Goal: Task Accomplishment & Management: Manage account settings

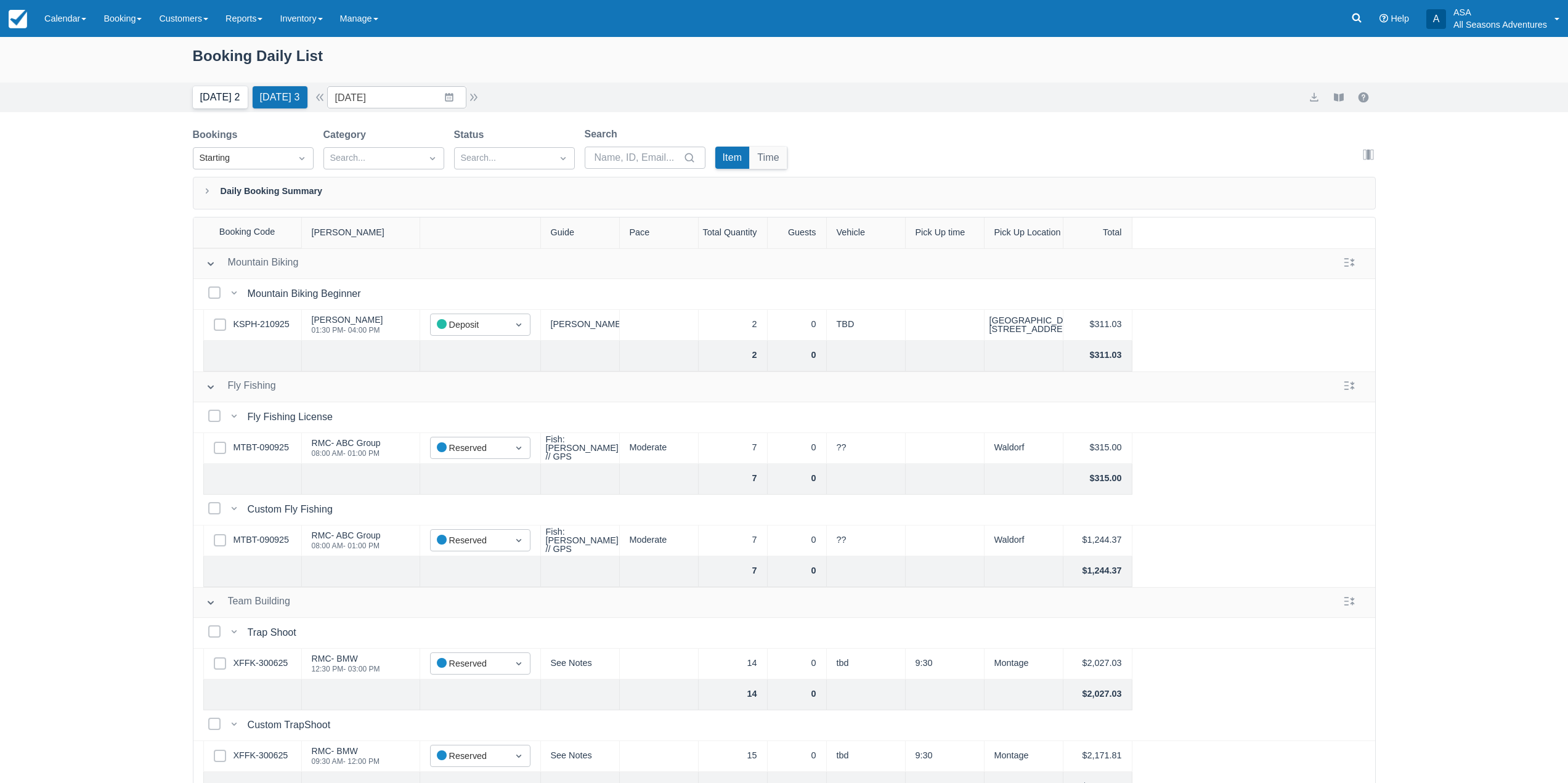
click at [207, 95] on button "Today 2" at bounding box center [220, 97] width 54 height 22
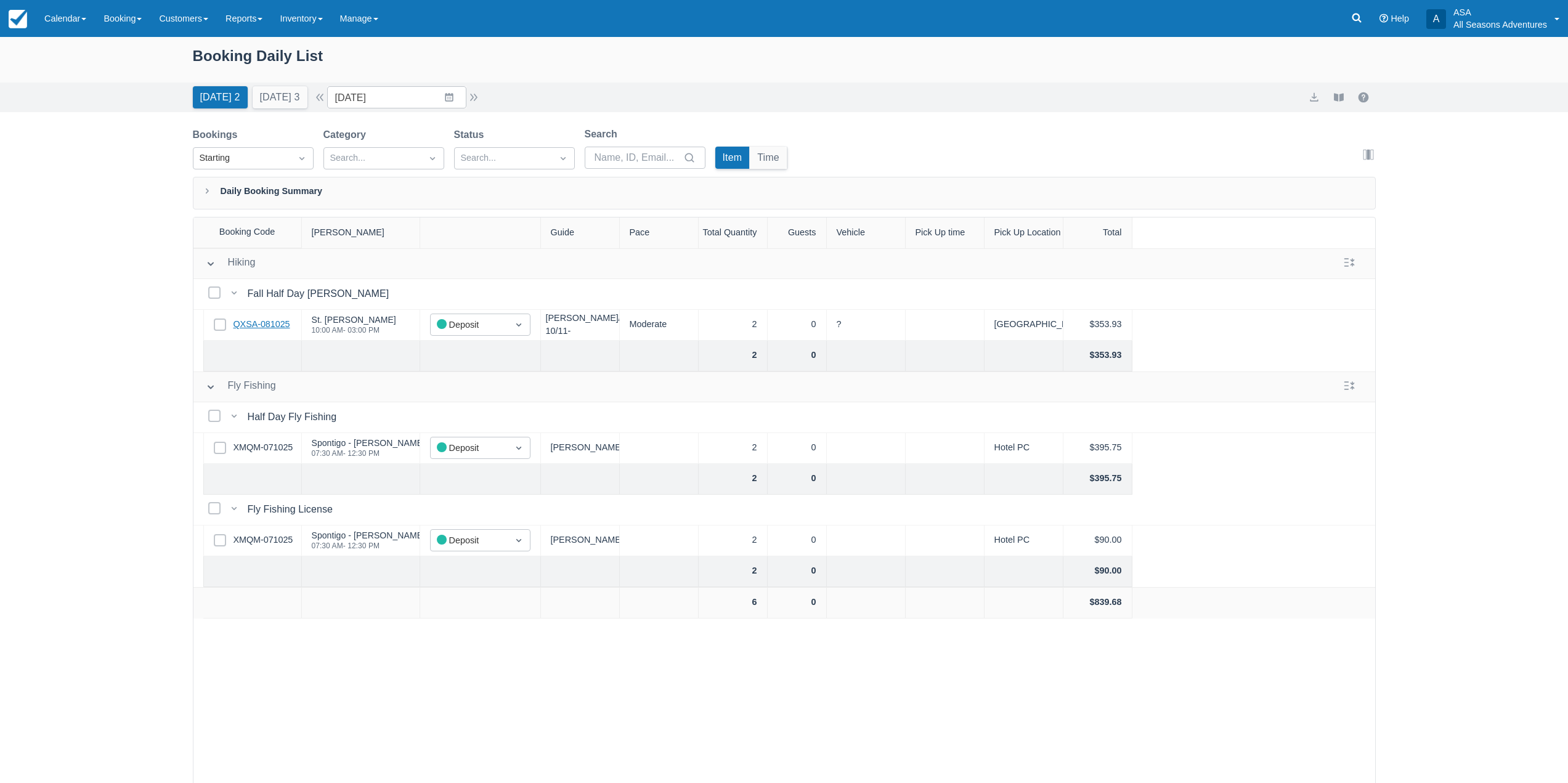
click at [272, 319] on link "QXSA-081025" at bounding box center [262, 325] width 56 height 14
click at [255, 329] on link "QXSA-081025" at bounding box center [262, 325] width 56 height 14
click at [270, 322] on link "QXSA-081025" at bounding box center [262, 325] width 56 height 14
click at [438, 86] on div "Today 2 Tomorrow 3 Date 10/11/25 Navigate forward to interact with the calendar…" at bounding box center [784, 97] width 1568 height 29
click at [440, 105] on input "10/11/25" at bounding box center [396, 97] width 139 height 22
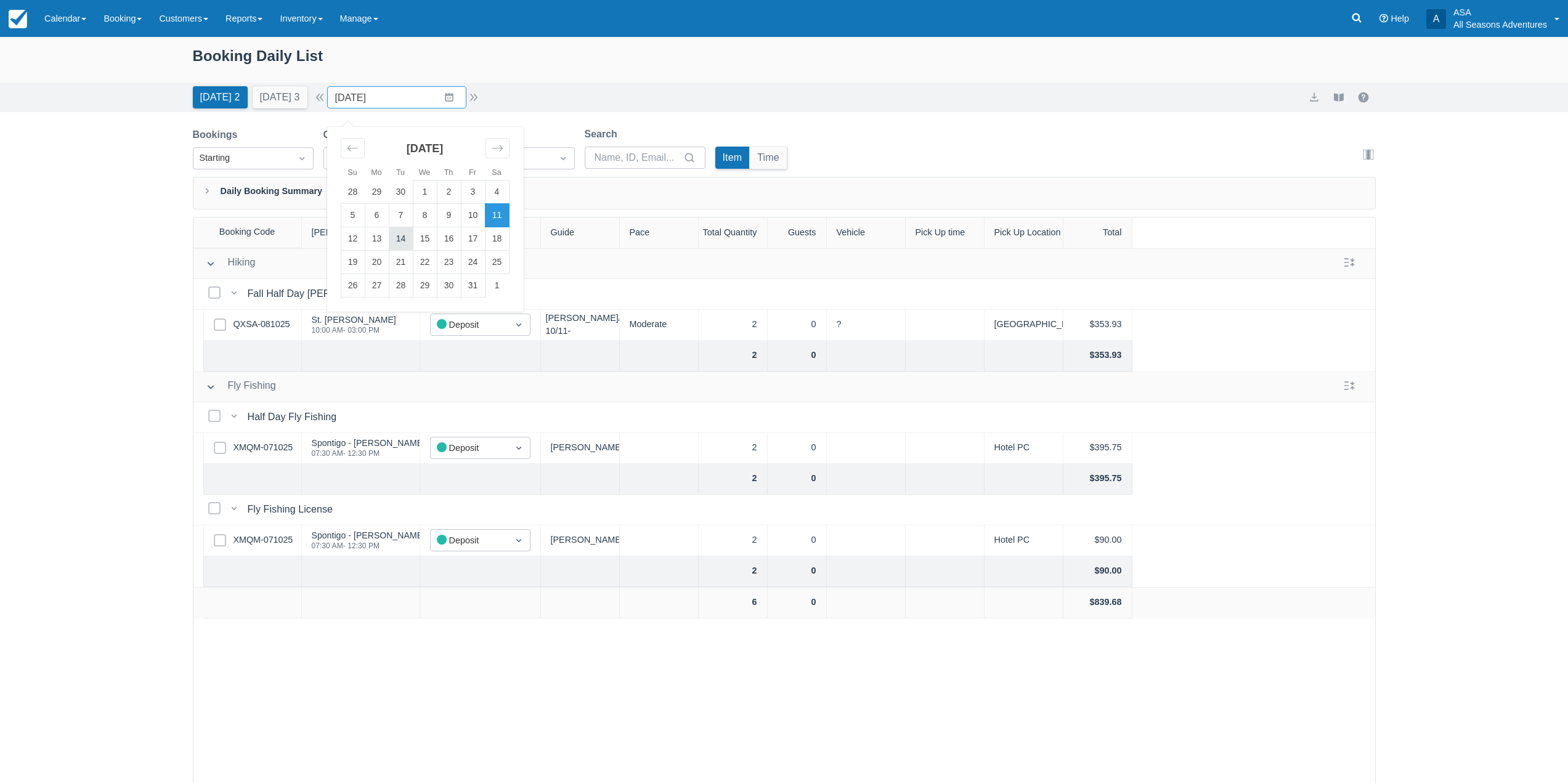
click at [406, 234] on td "14" at bounding box center [401, 239] width 24 height 23
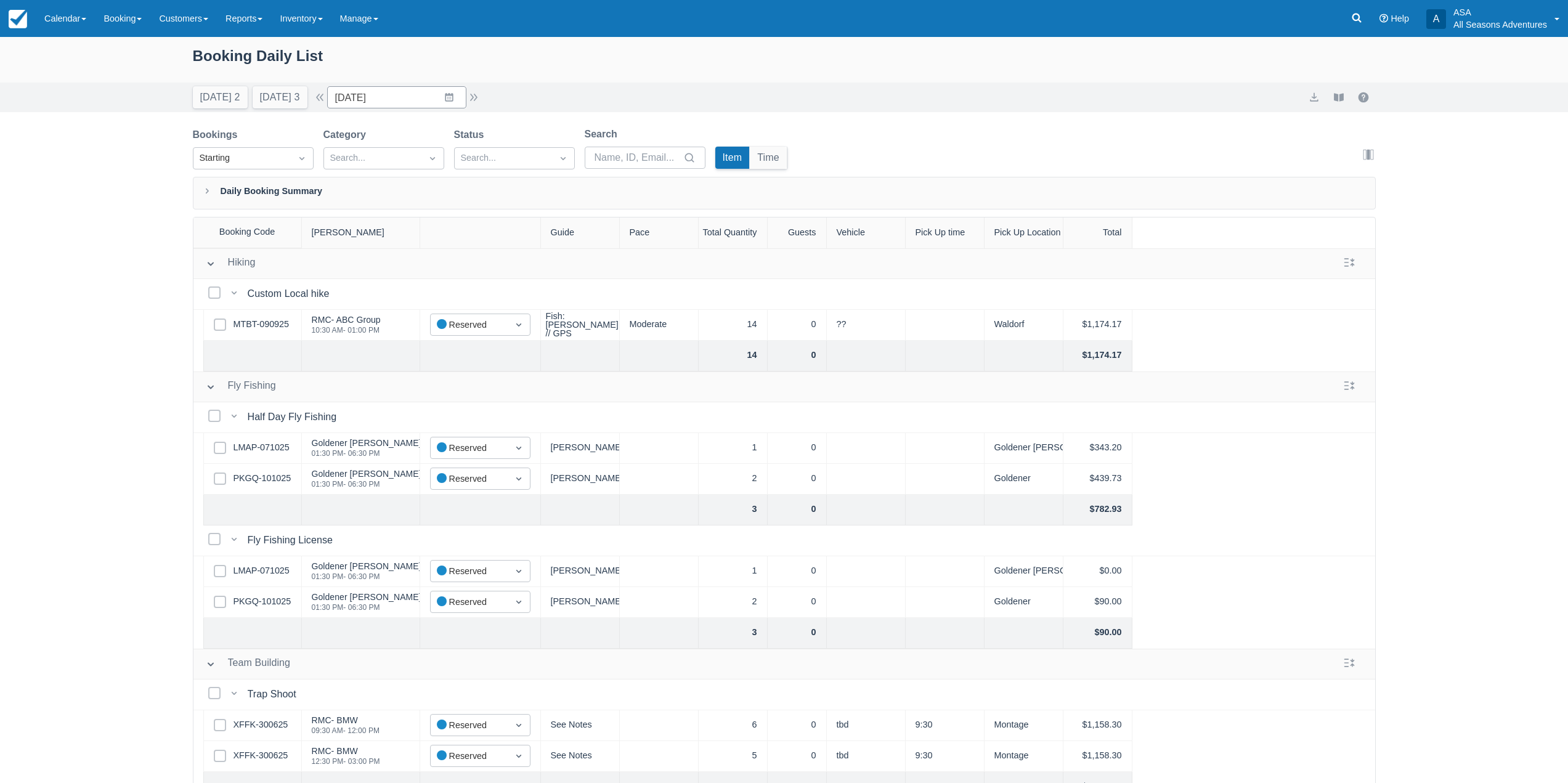
click at [783, 169] on div "Time" at bounding box center [768, 158] width 38 height 22
click at [781, 160] on button "Time" at bounding box center [768, 158] width 37 height 22
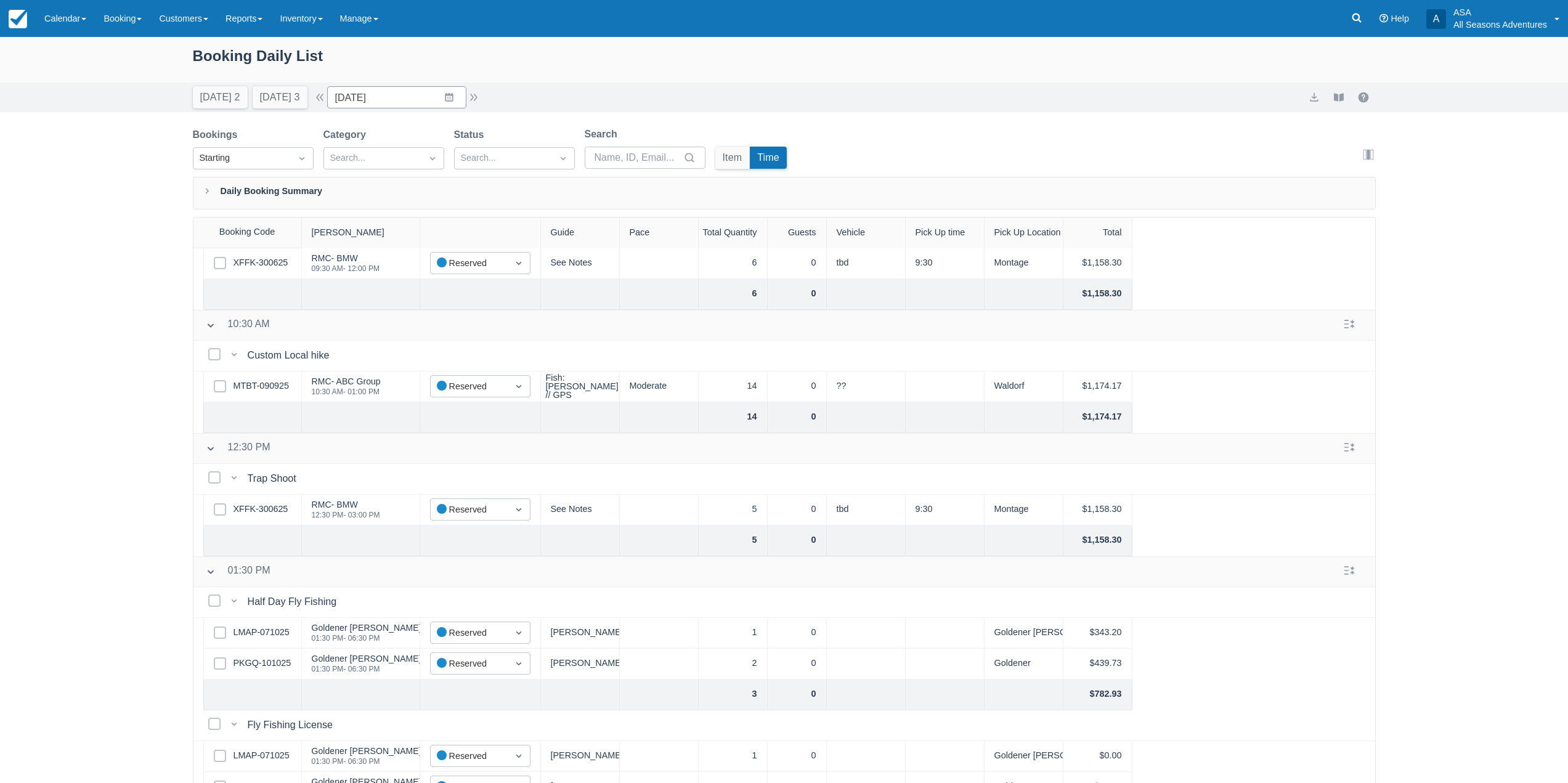
scroll to position [90, 0]
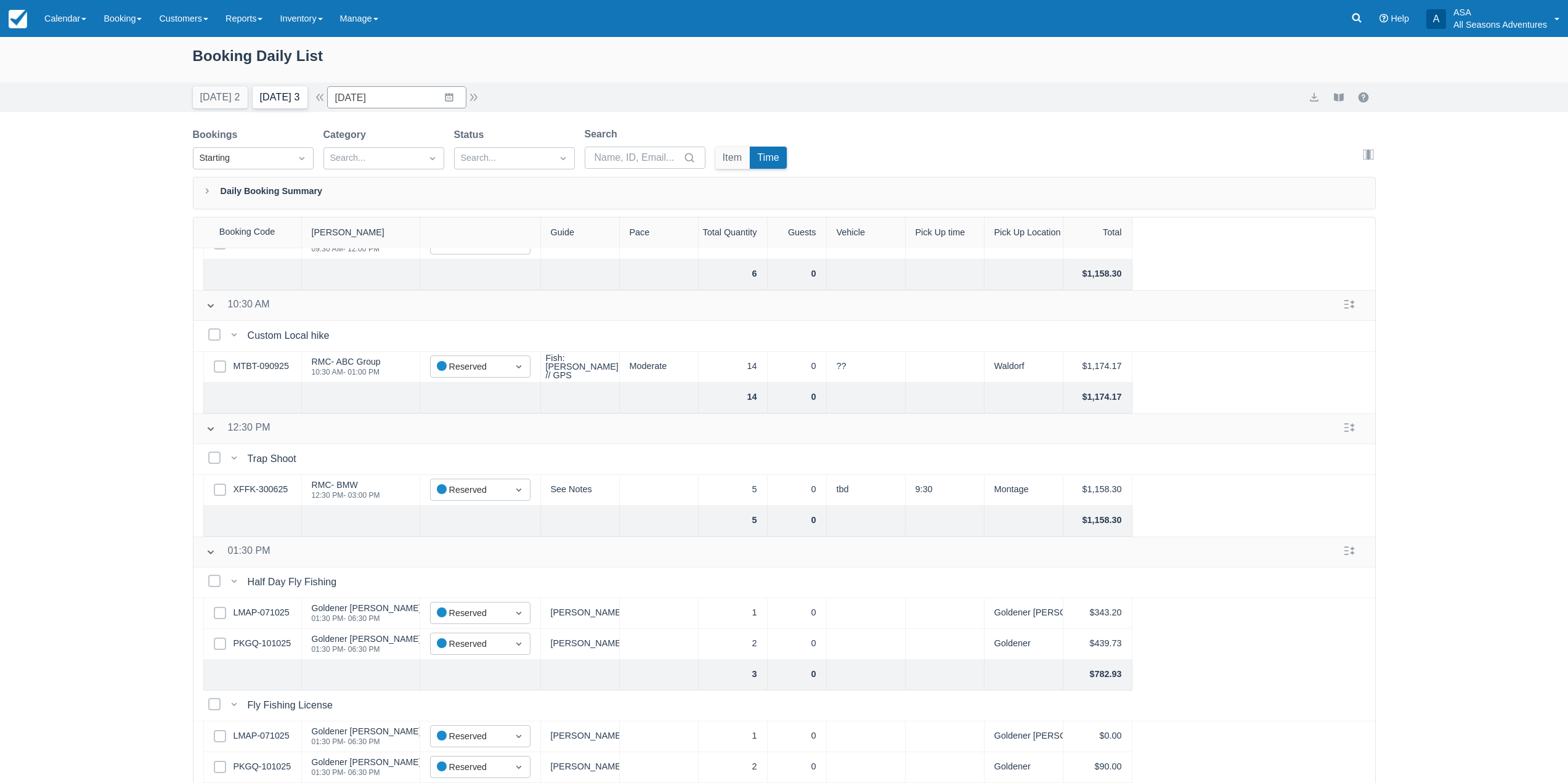
click at [283, 95] on button "Tomorrow 3" at bounding box center [280, 97] width 54 height 22
type input "10/12/25"
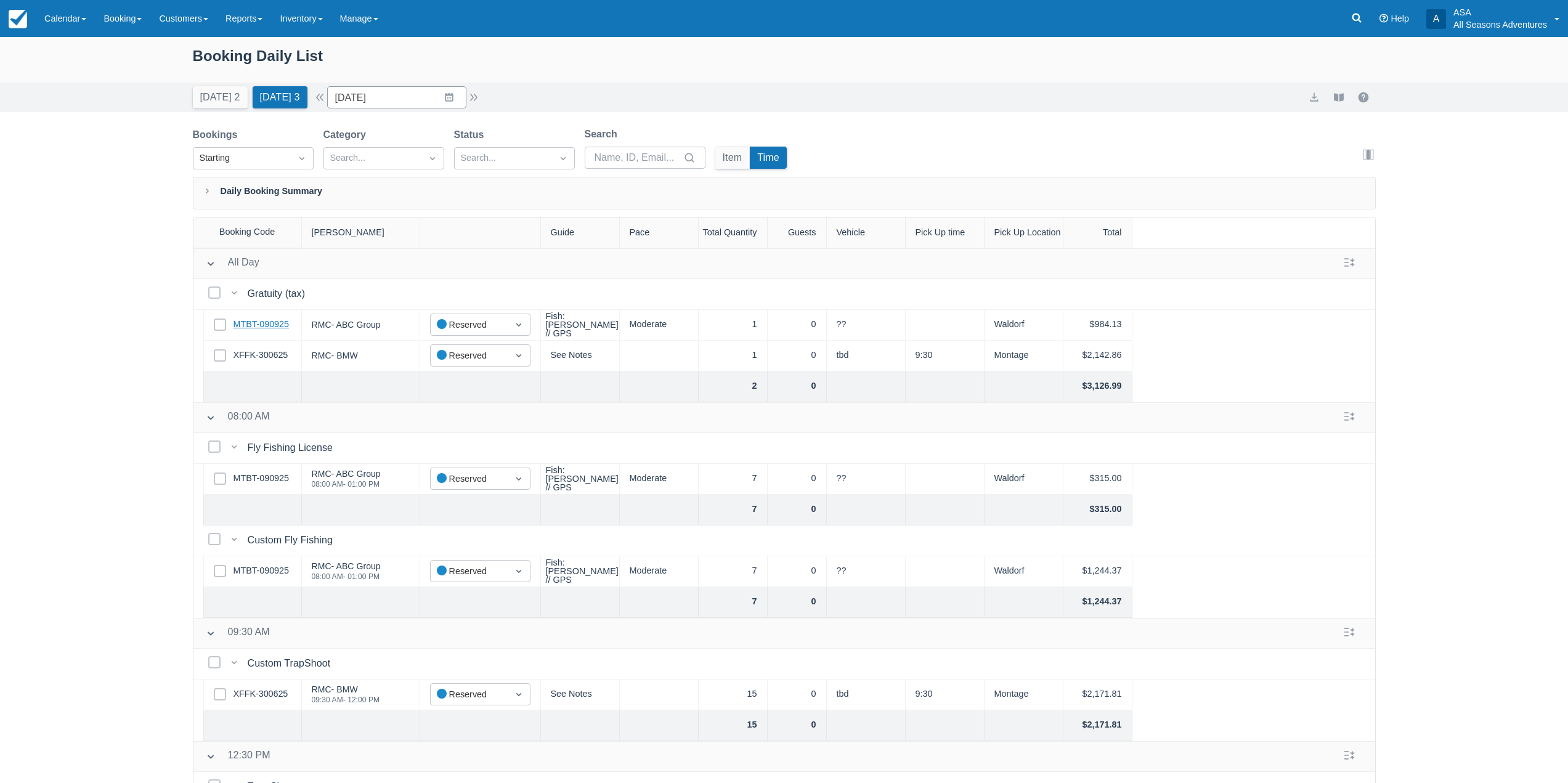
click at [265, 324] on link "MTBT-090925" at bounding box center [261, 325] width 55 height 14
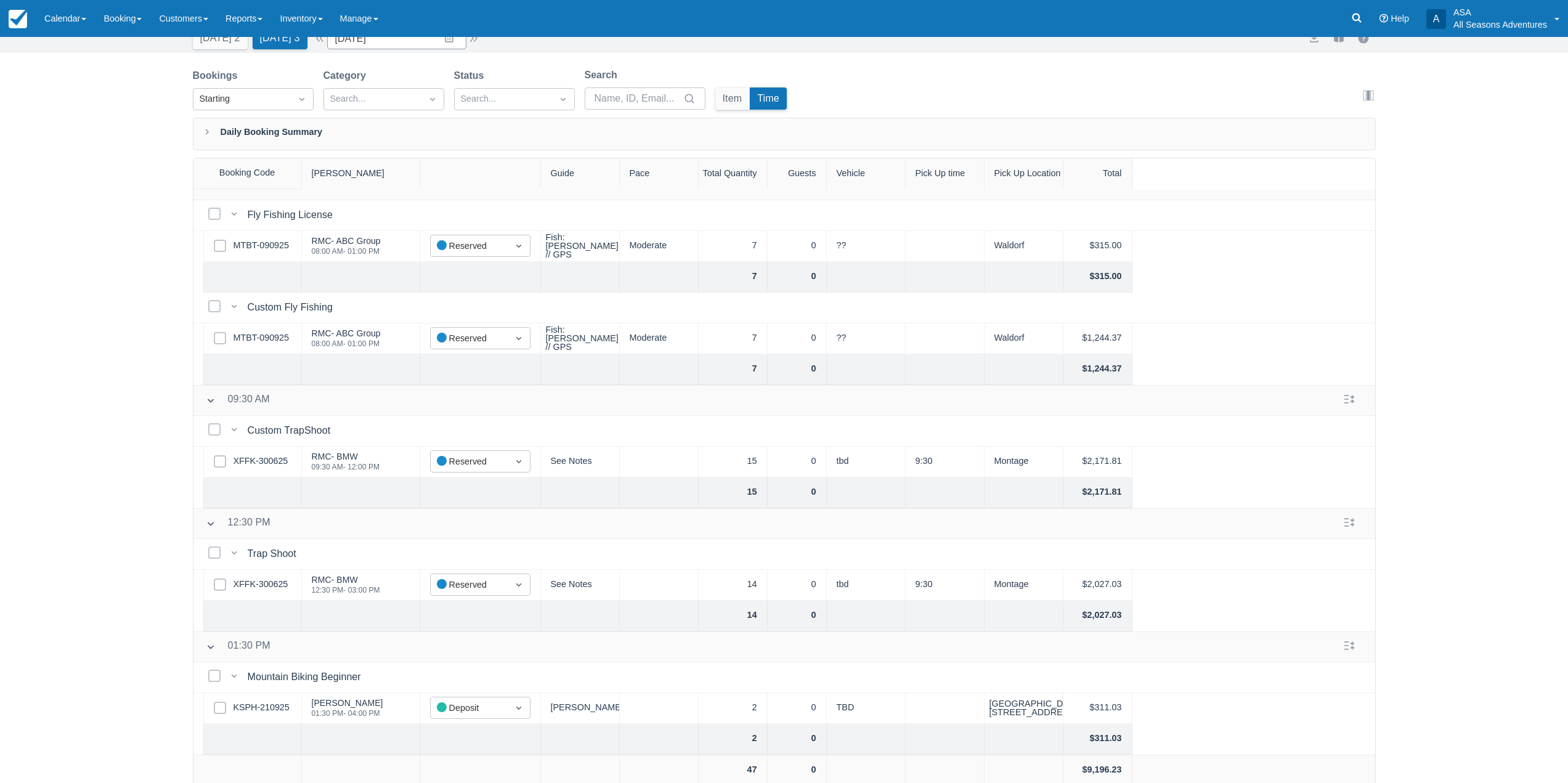
scroll to position [63, 0]
click at [273, 697] on link "KSPH-210925" at bounding box center [262, 704] width 56 height 14
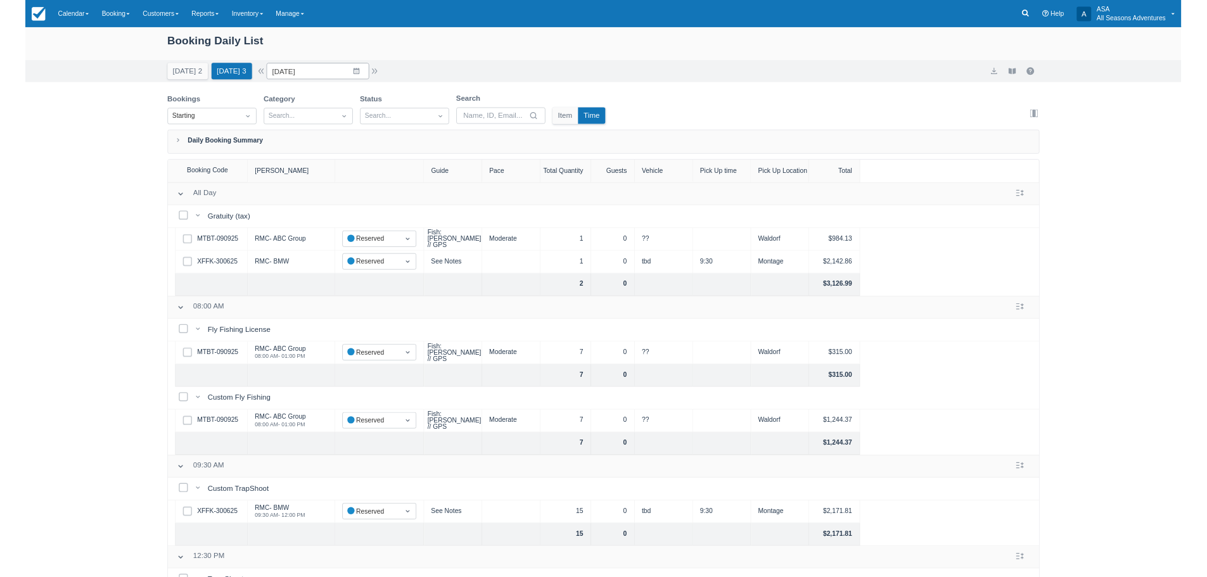
scroll to position [0, 0]
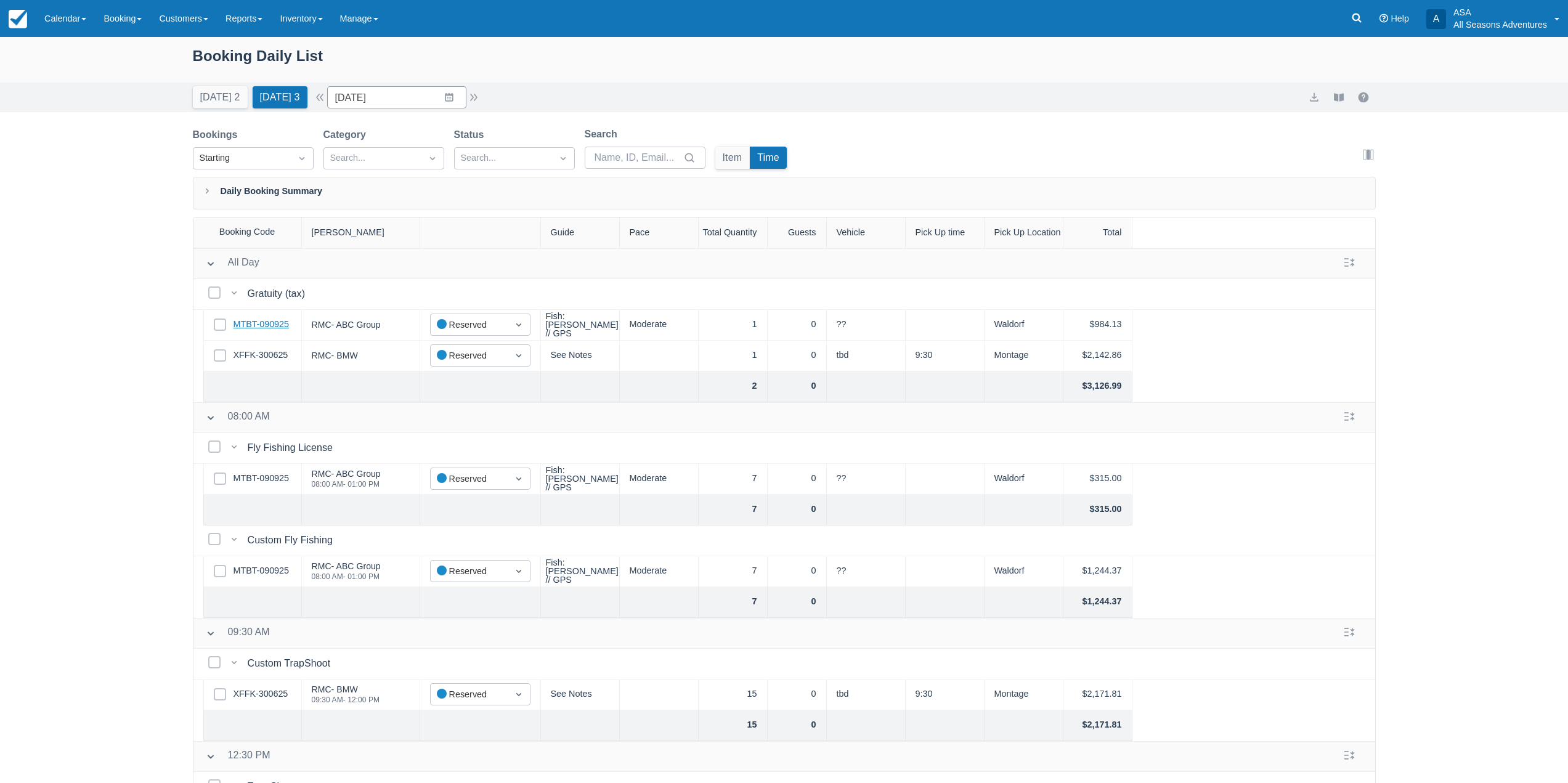
click at [262, 319] on link "MTBT-090925" at bounding box center [261, 325] width 55 height 14
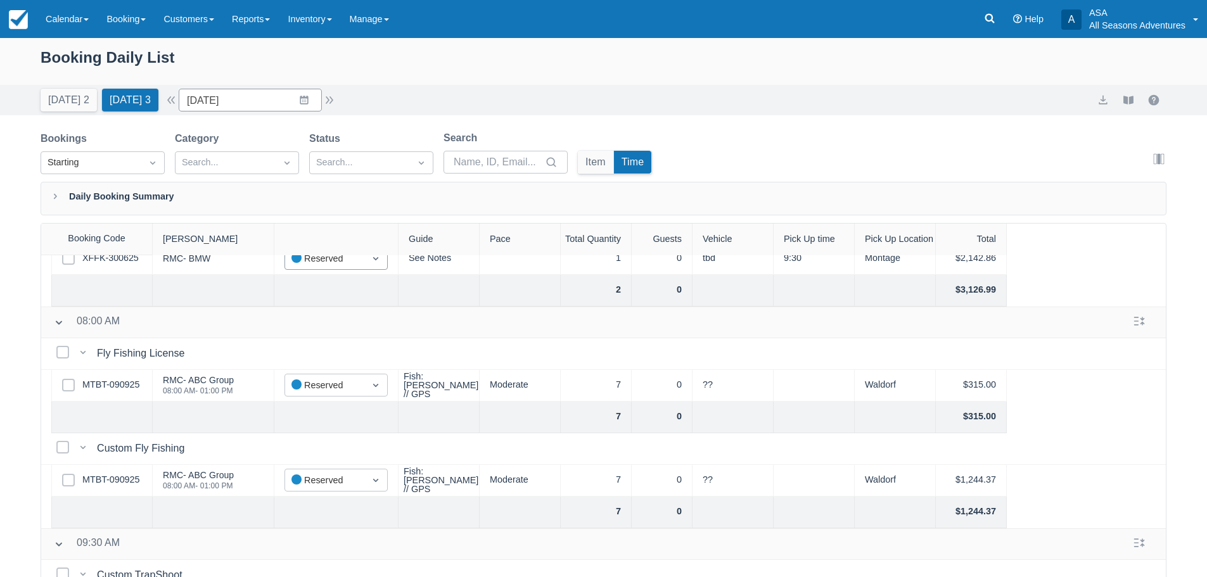
scroll to position [127, 0]
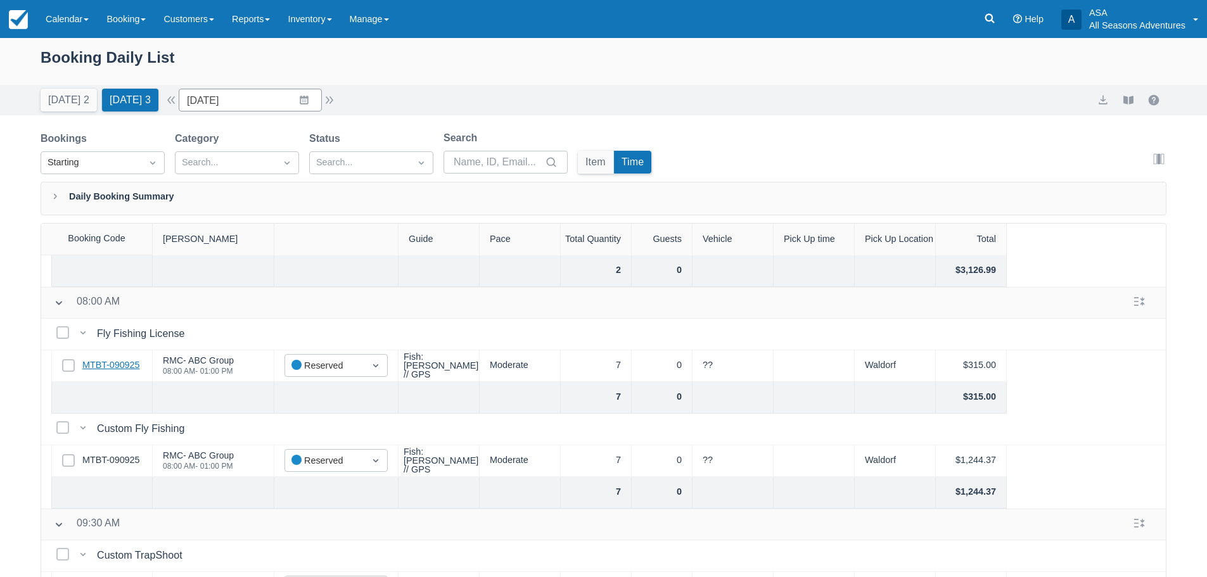
click at [119, 371] on link "MTBT-090925" at bounding box center [110, 366] width 57 height 14
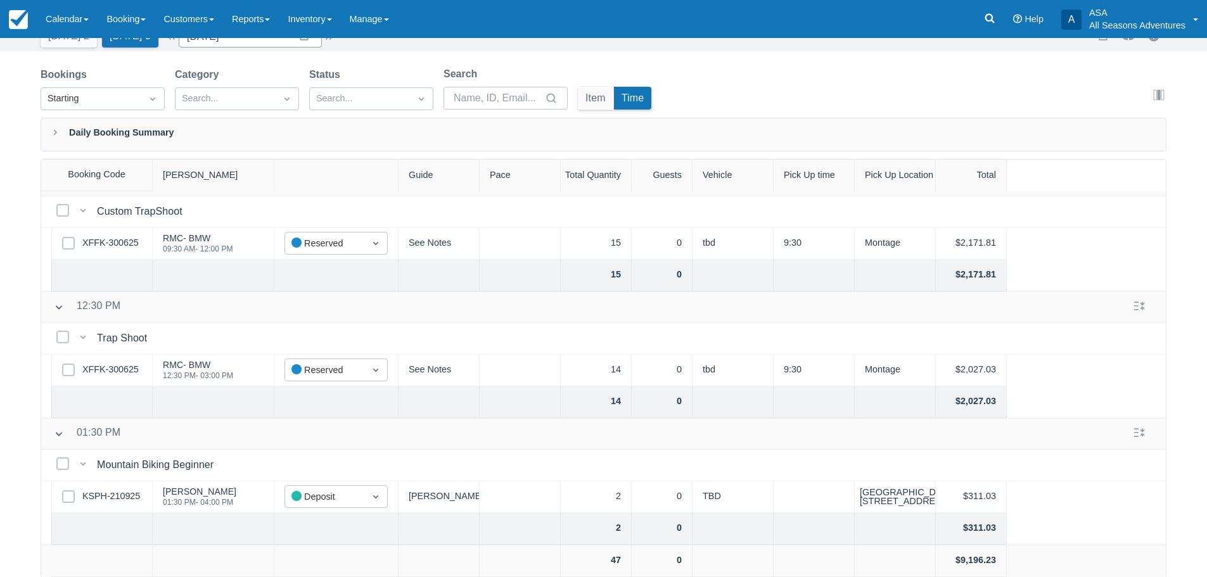
scroll to position [65, 0]
click at [119, 489] on link "KSPH-210925" at bounding box center [111, 496] width 58 height 14
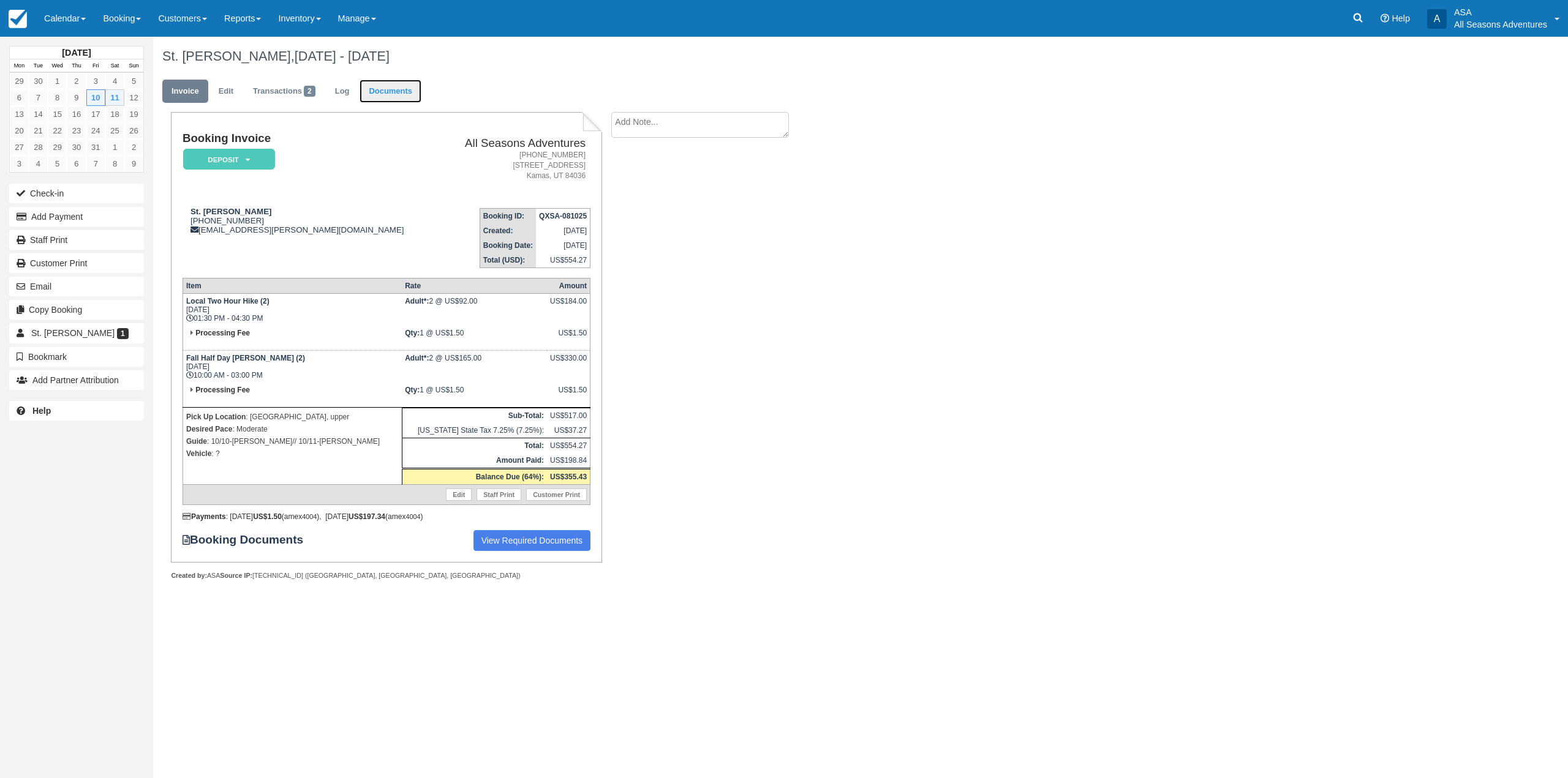
click at [391, 100] on link "Documents" at bounding box center [391, 91] width 62 height 24
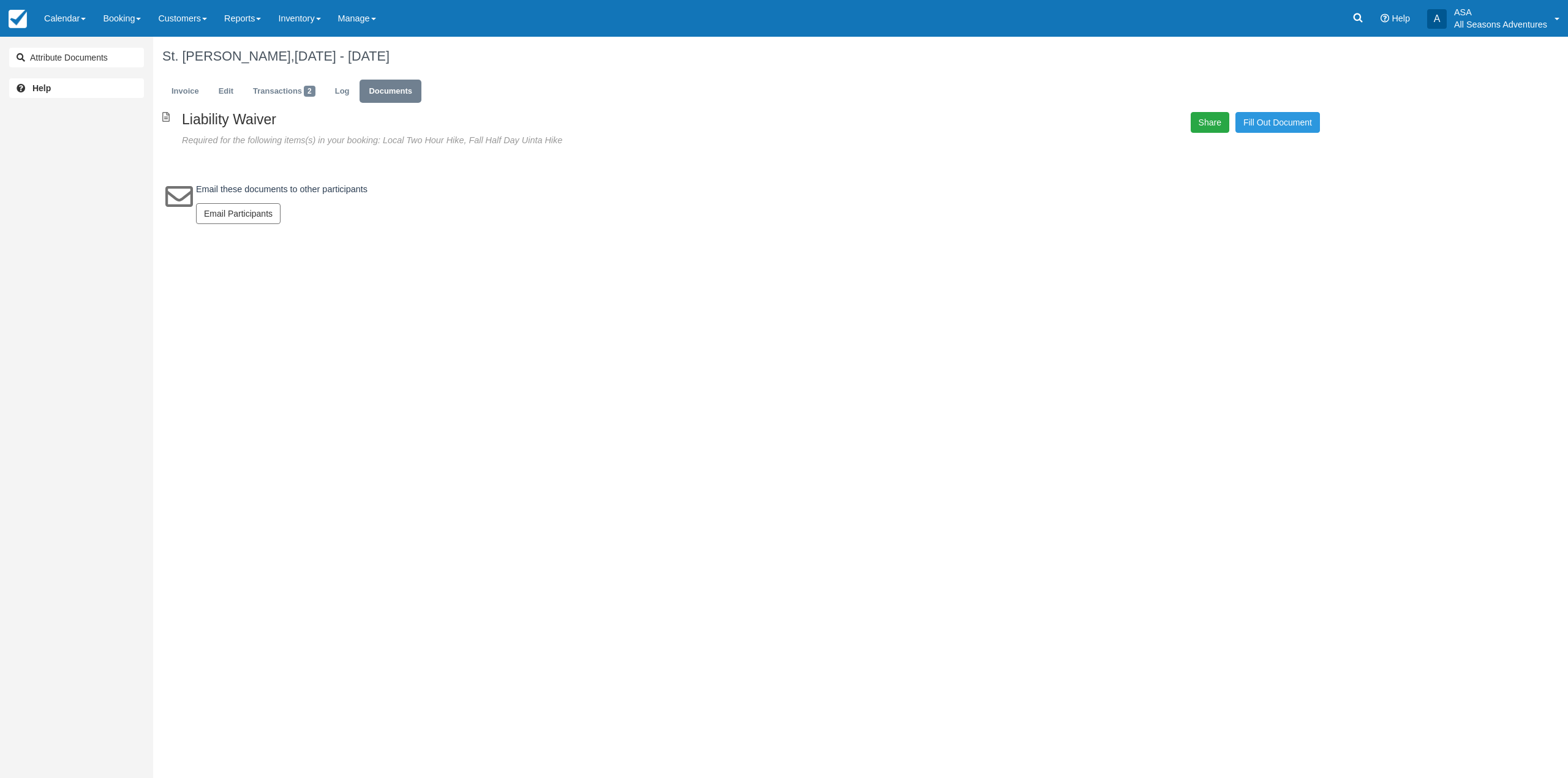
click at [1210, 130] on button "Share" at bounding box center [1209, 123] width 39 height 21
click at [1263, 89] on span "Copy" at bounding box center [1266, 90] width 36 height 21
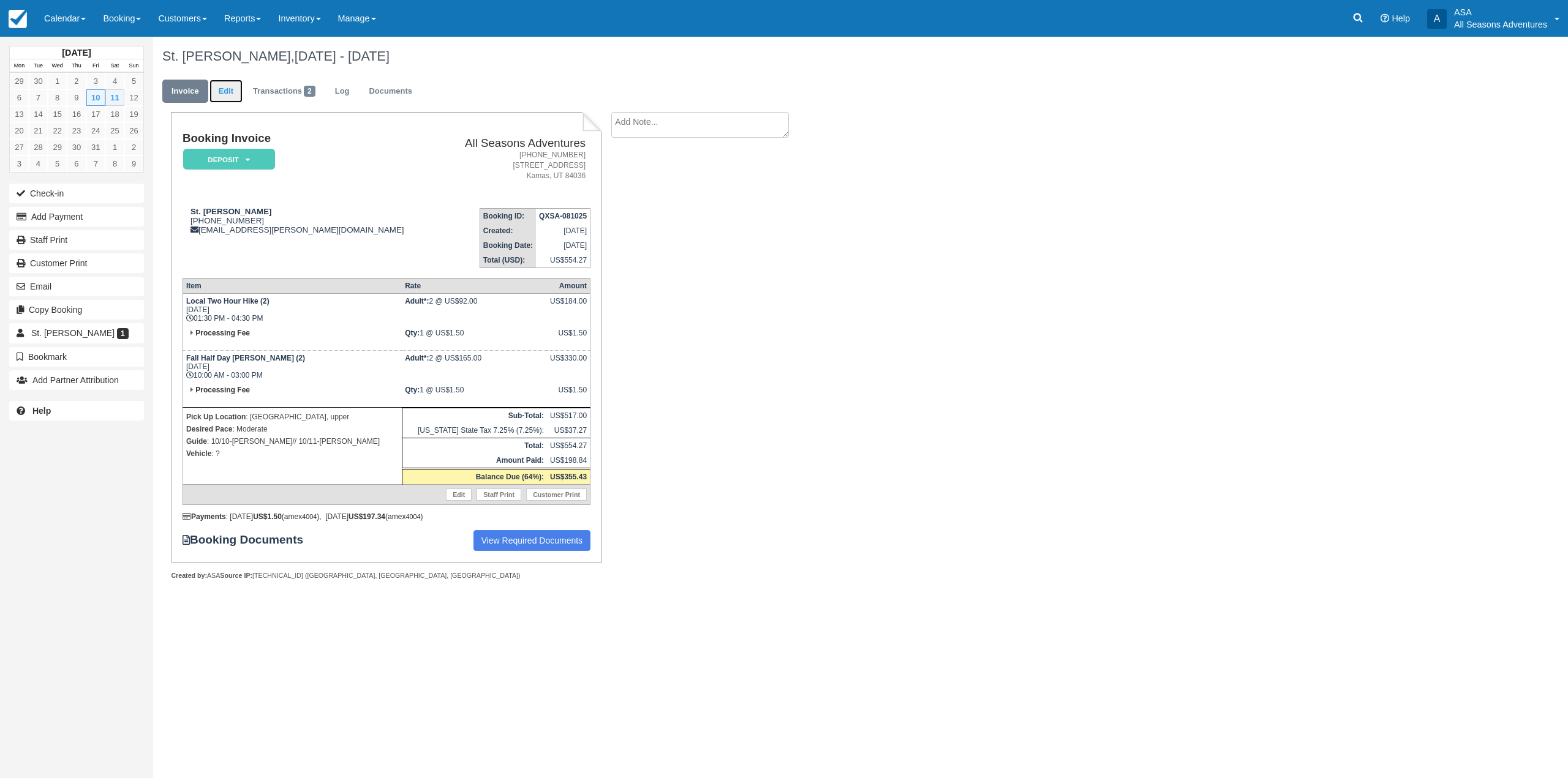
click at [235, 86] on link "Edit" at bounding box center [226, 91] width 33 height 24
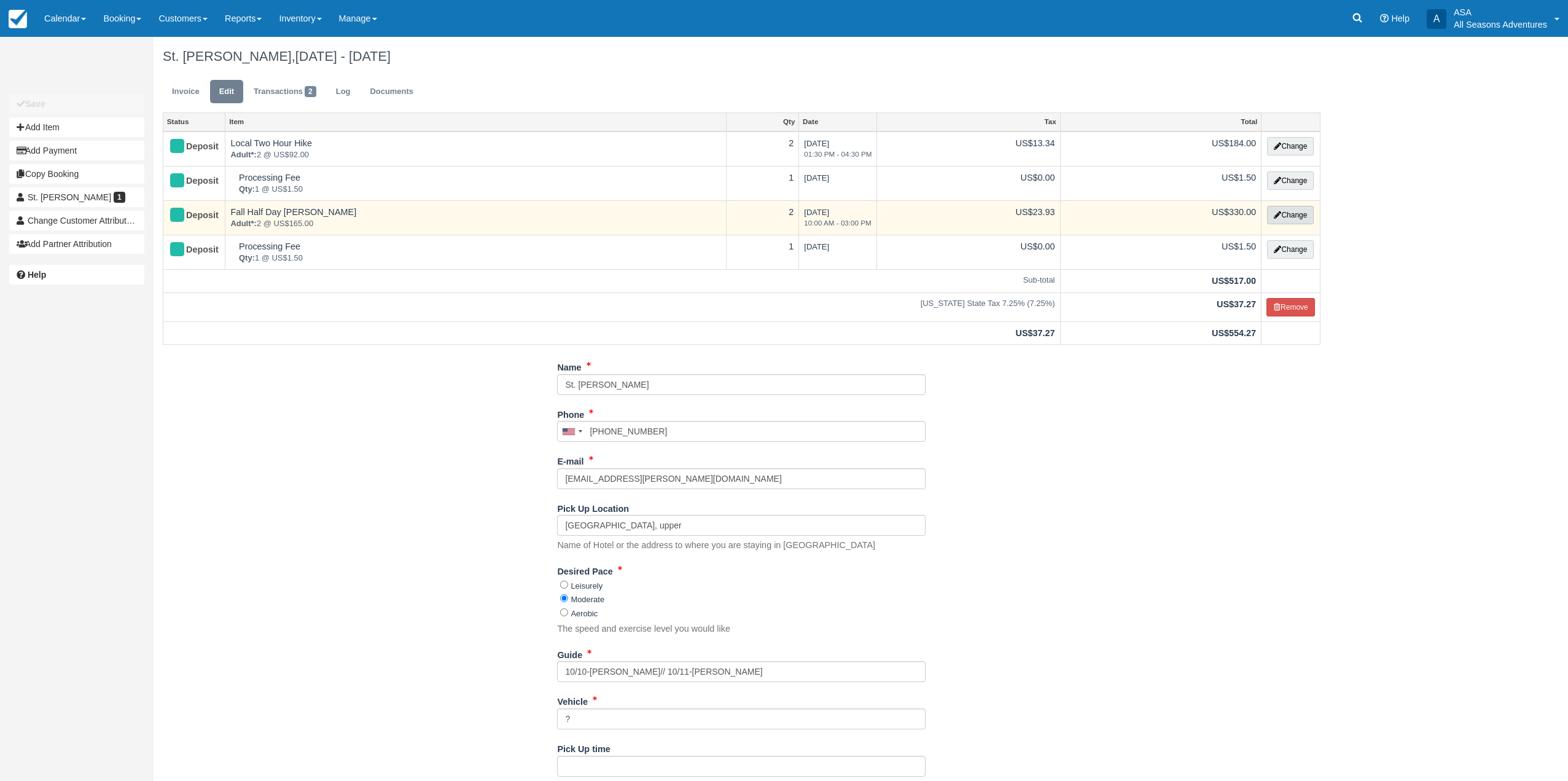
click at [1298, 212] on button "Change" at bounding box center [1291, 214] width 47 height 18
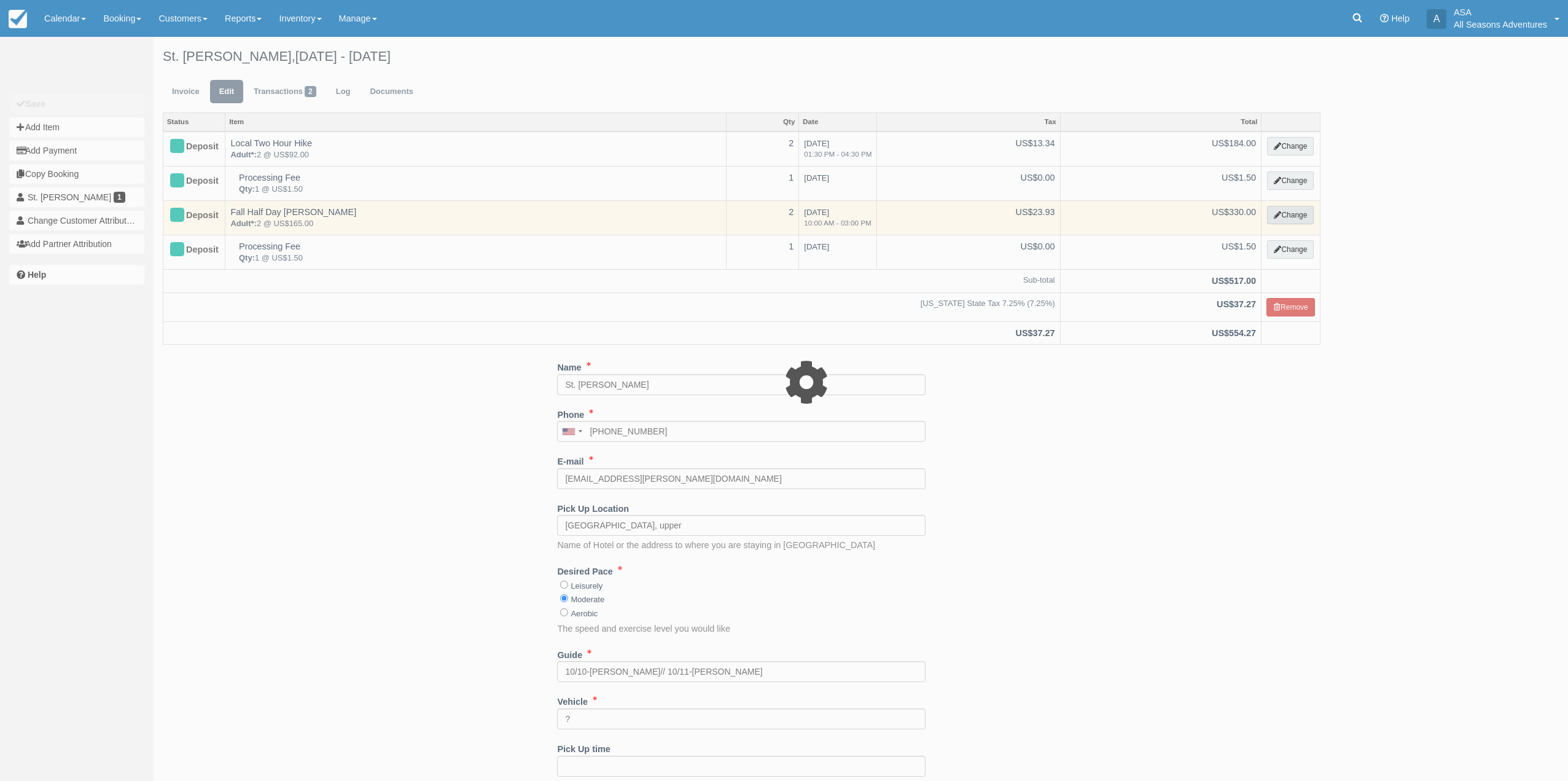
select select "2"
type input "330.00"
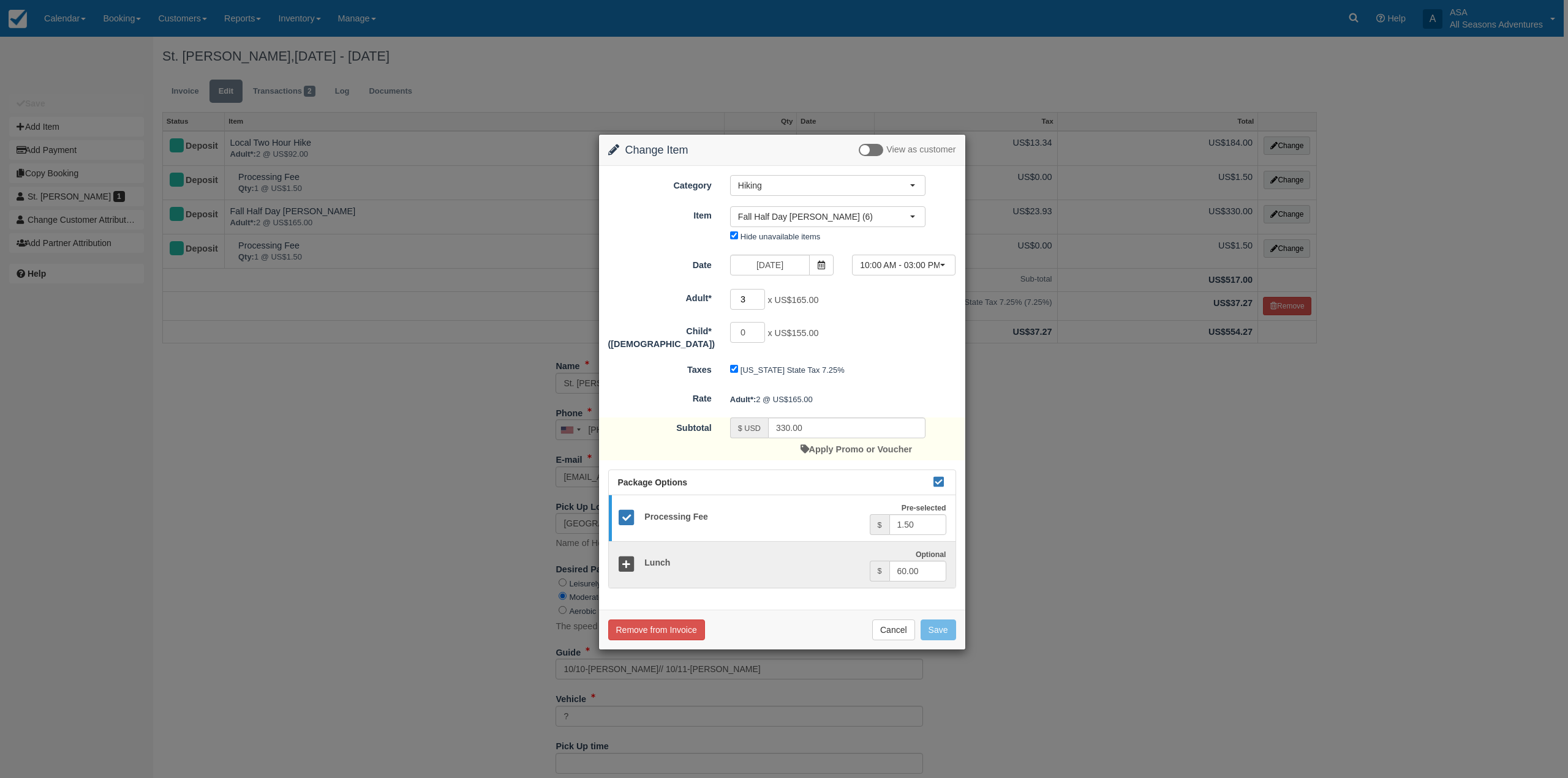
type input "3"
click at [758, 297] on input "3" at bounding box center [747, 300] width 36 height 21
type input "495.00"
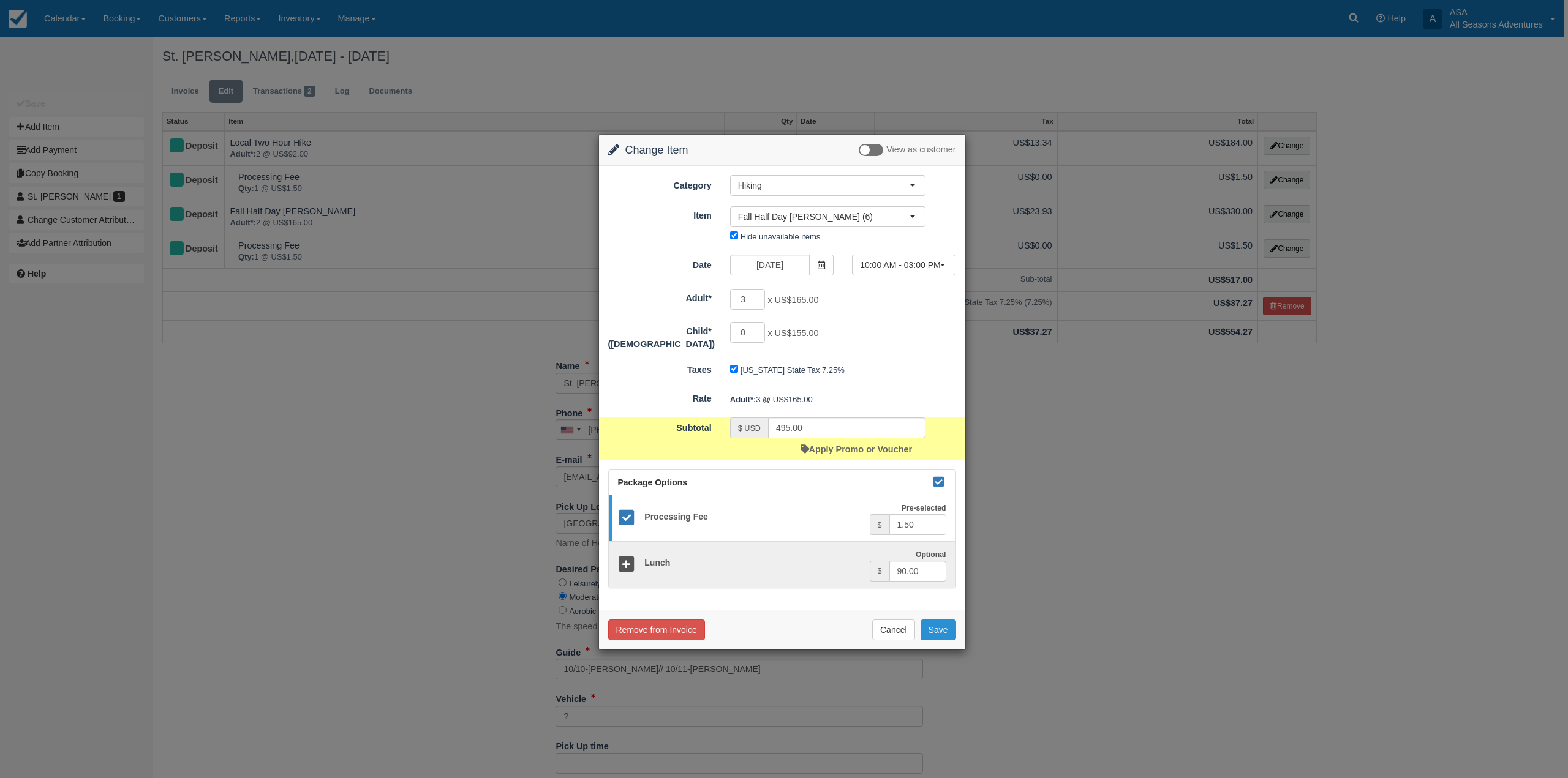
click at [944, 624] on button "Save" at bounding box center [938, 630] width 36 height 21
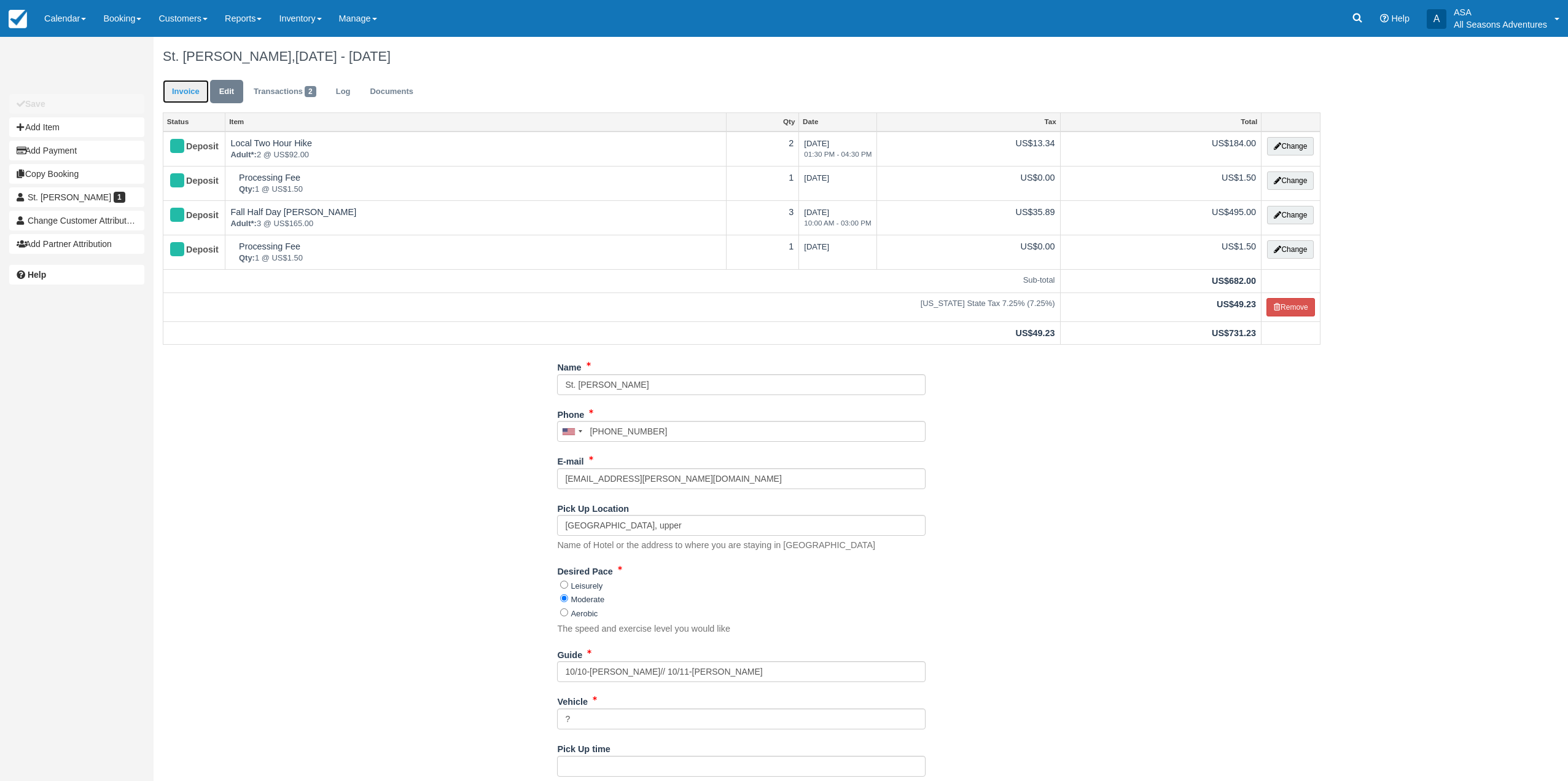
click at [184, 95] on link "Invoice" at bounding box center [186, 91] width 47 height 24
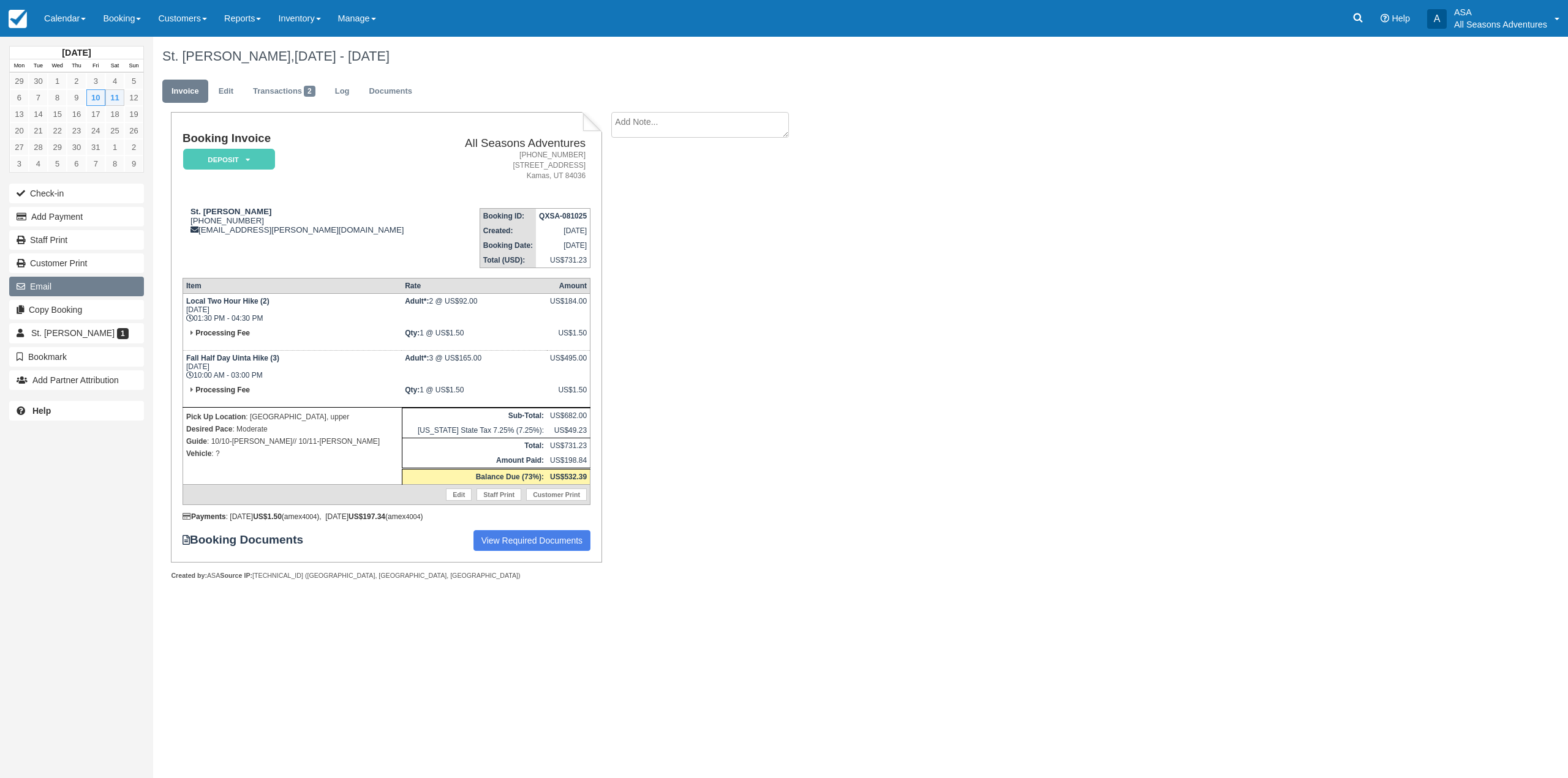
click at [98, 293] on button "Email" at bounding box center [76, 286] width 134 height 19
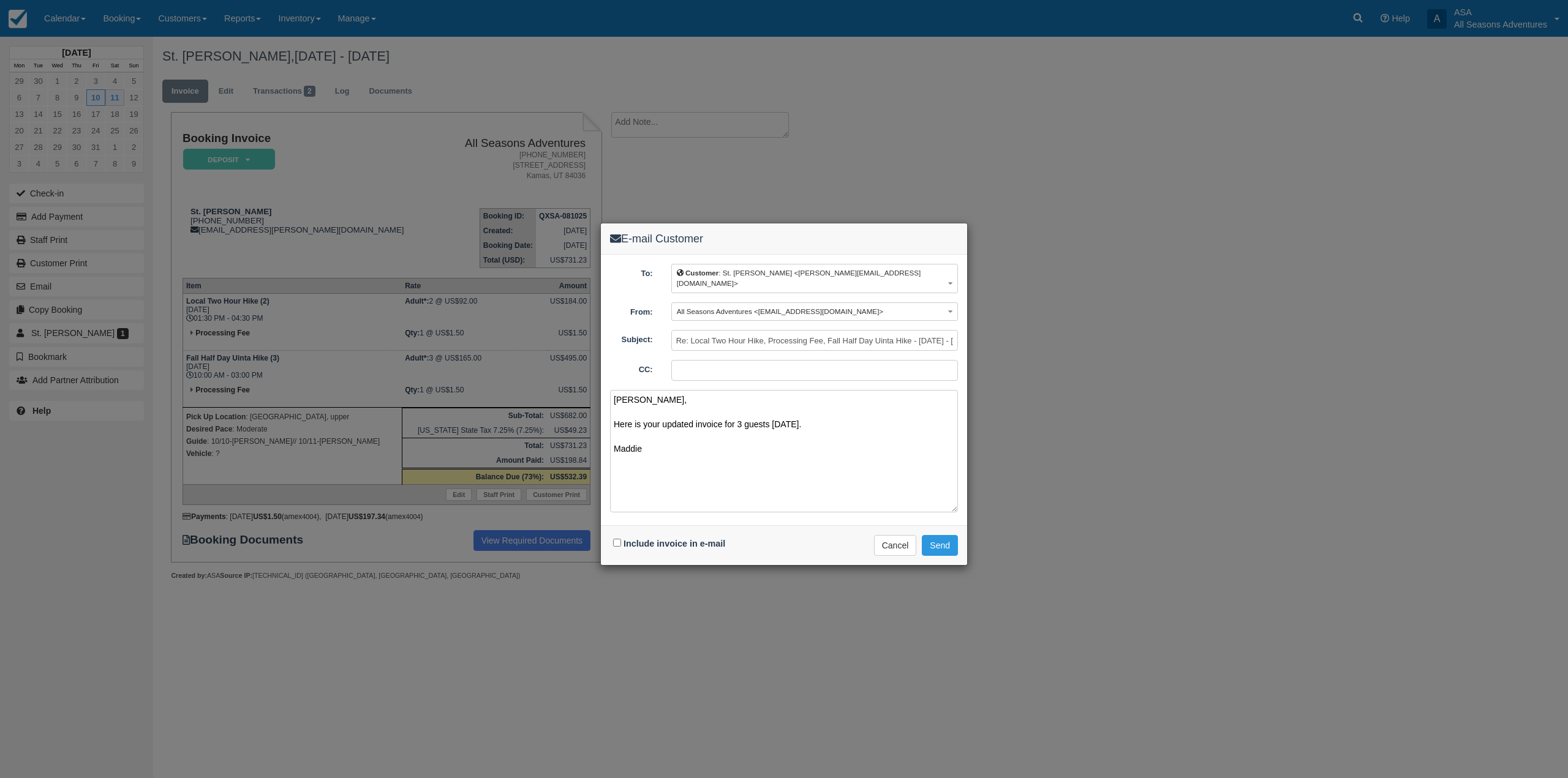
click at [612, 431] on textarea "Amarik, Here is your updated invoice for 3 guests today. Maddie" at bounding box center [784, 451] width 348 height 123
type textarea "Amarik, Here is your updated invoice for 3 guests today. Best, Maddie"
click at [623, 535] on div "Include invoice in e-mail" at bounding box center [670, 544] width 121 height 17
click at [620, 538] on input "Include invoice in e-mail" at bounding box center [617, 542] width 8 height 8
checkbox input "true"
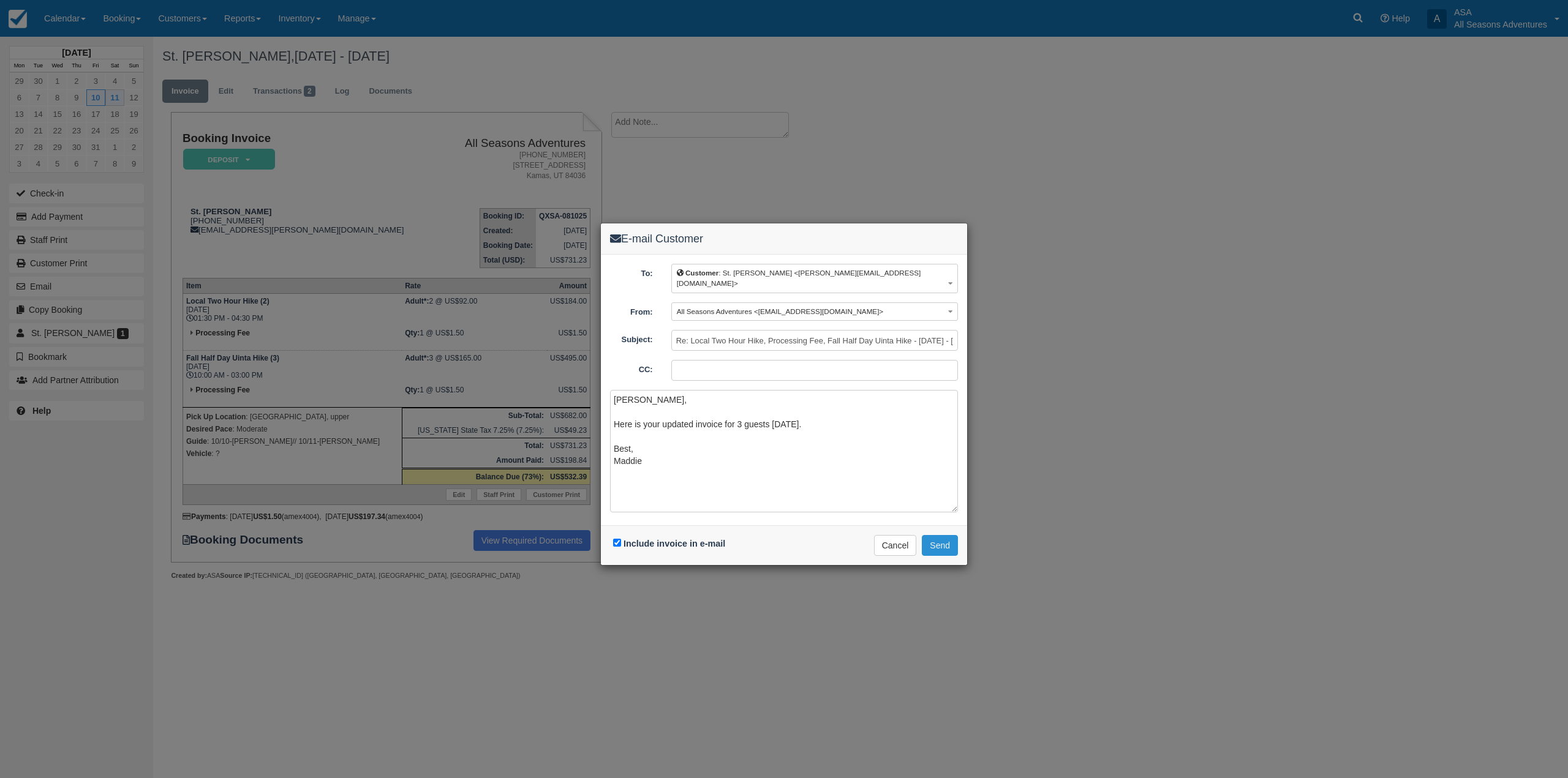
click at [937, 536] on button "Send" at bounding box center [939, 546] width 36 height 21
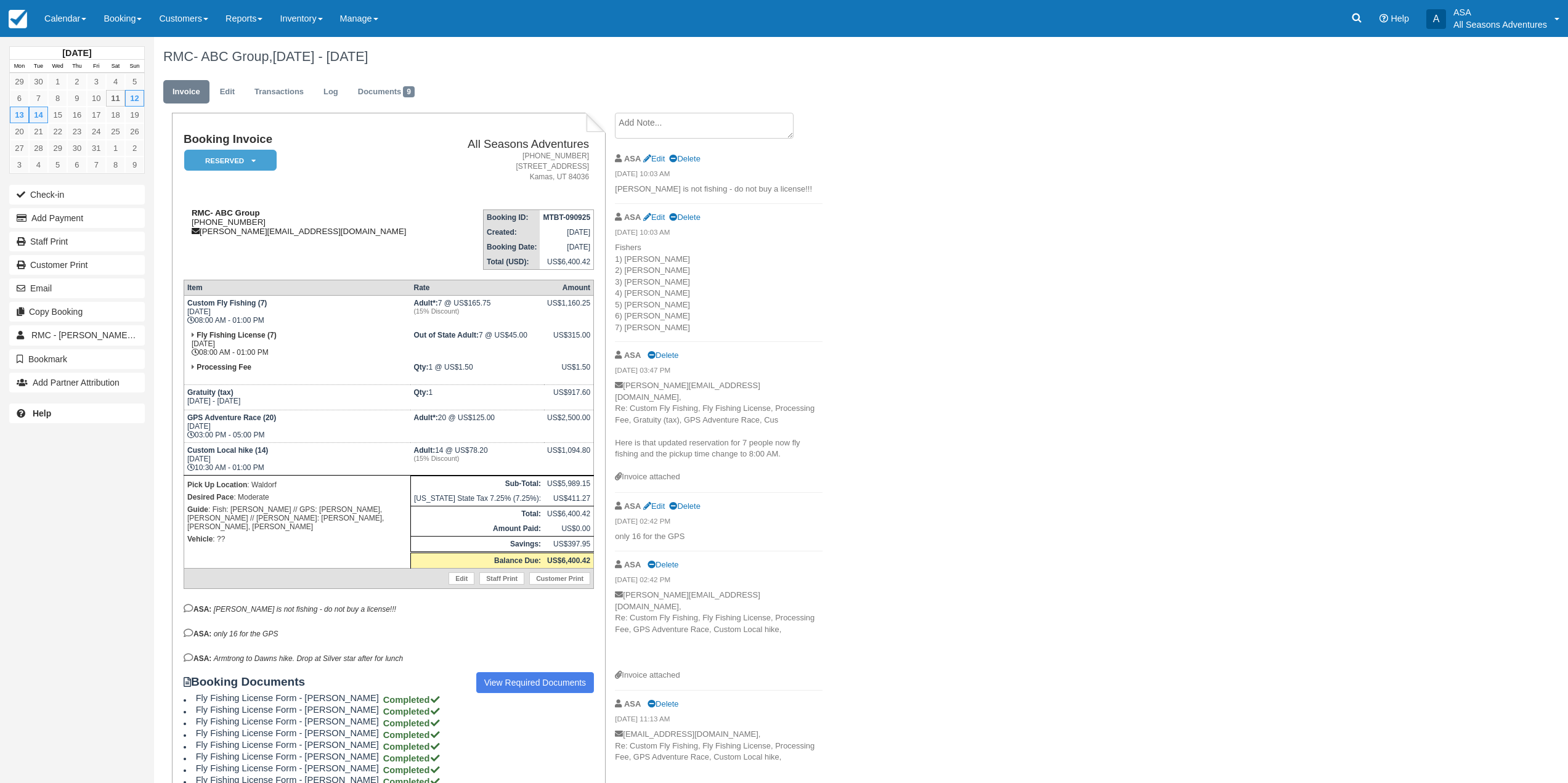
drag, startPoint x: 252, startPoint y: 228, endPoint x: 185, endPoint y: 221, distance: 67.4
click at [185, 221] on div "RMC- ABC Group [PHONE_NUMBER] [PERSON_NAME][EMAIL_ADDRESS][DOMAIN_NAME]" at bounding box center [312, 222] width 258 height 28
drag, startPoint x: 252, startPoint y: 310, endPoint x: 185, endPoint y: 314, distance: 67.1
click at [185, 314] on td "Custom Fly Fishing (7) [DATE] 08:00 AM - 01:00 PM" at bounding box center [297, 312] width 227 height 33
copy td "[DATE]"
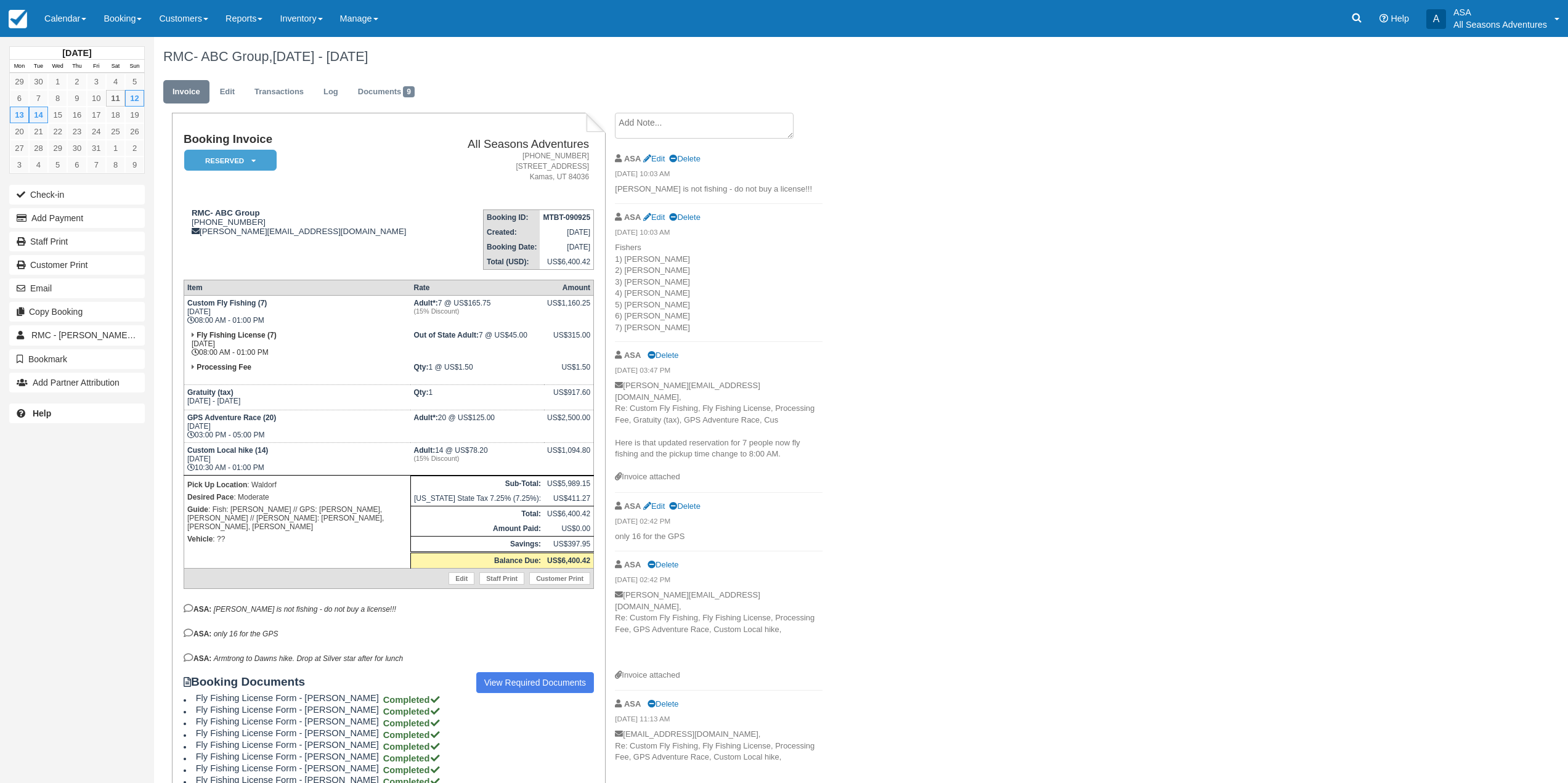
click at [276, 324] on td "Custom Fly Fishing (7) [DATE] 08:00 AM - 01:00 PM" at bounding box center [297, 312] width 227 height 33
drag, startPoint x: 268, startPoint y: 325, endPoint x: 196, endPoint y: 322, distance: 72.1
click at [196, 322] on td "Custom Fly Fishing (7) [DATE] 08:00 AM - 01:00 PM" at bounding box center [297, 312] width 227 height 33
copy td "08:00 AM - 01:00 PM"
click at [863, 63] on h1 "RMC- ABC Group, [DATE] - [DATE]" at bounding box center [742, 56] width 1158 height 15
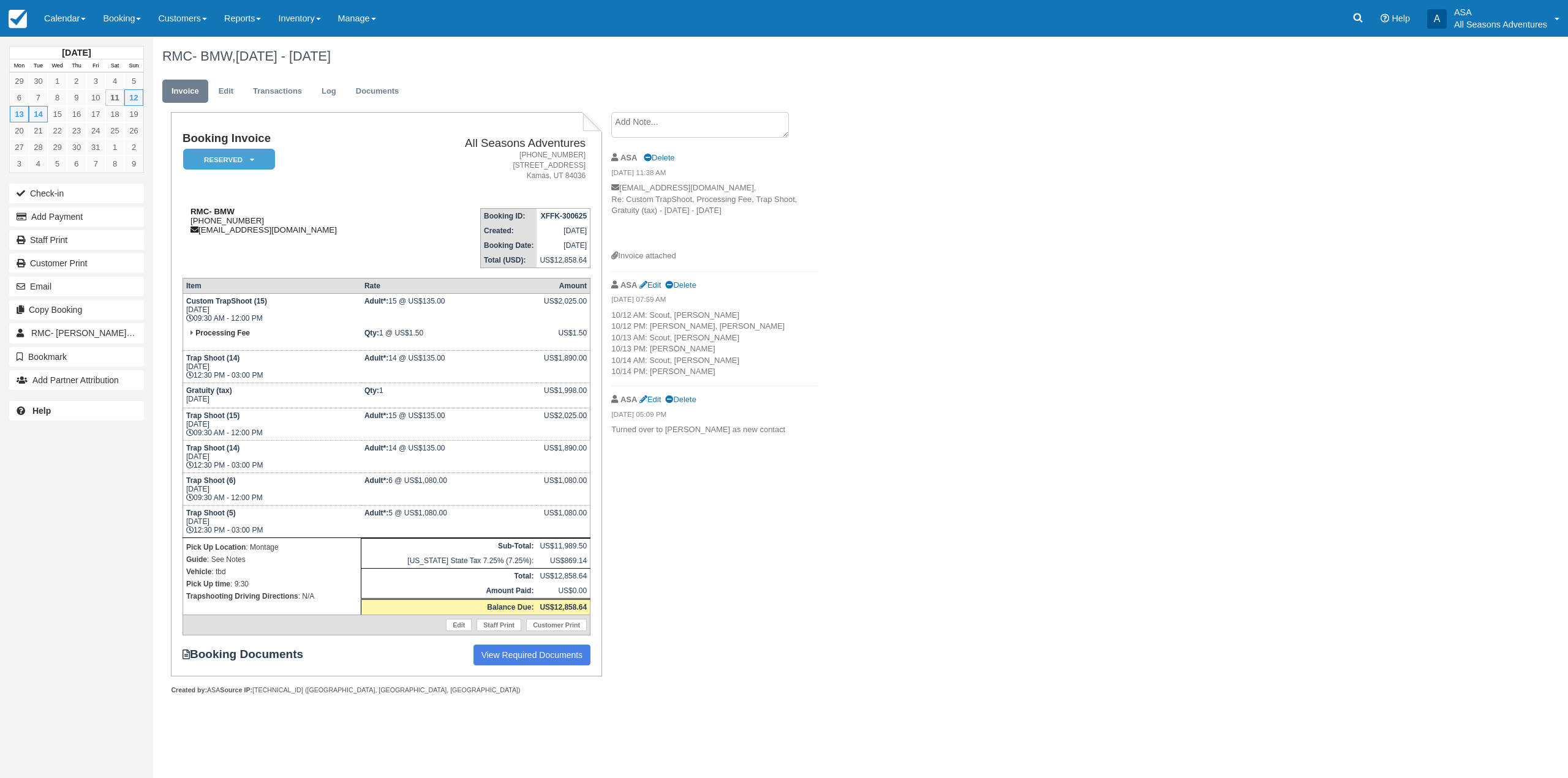
drag, startPoint x: 267, startPoint y: 220, endPoint x: 195, endPoint y: 223, distance: 72.1
click at [195, 223] on div "RMC- BMW 1 (801) 680-3748 ojackson@rmcdmc.com" at bounding box center [293, 220] width 221 height 28
copy div "(801) 680-3748"
drag, startPoint x: 253, startPoint y: 311, endPoint x: 187, endPoint y: 308, distance: 66.1
click at [187, 308] on td "Custom TrapShoot (15) Sun Oct 12, 2025 09:30 AM - 12:00 PM" at bounding box center [272, 310] width 178 height 33
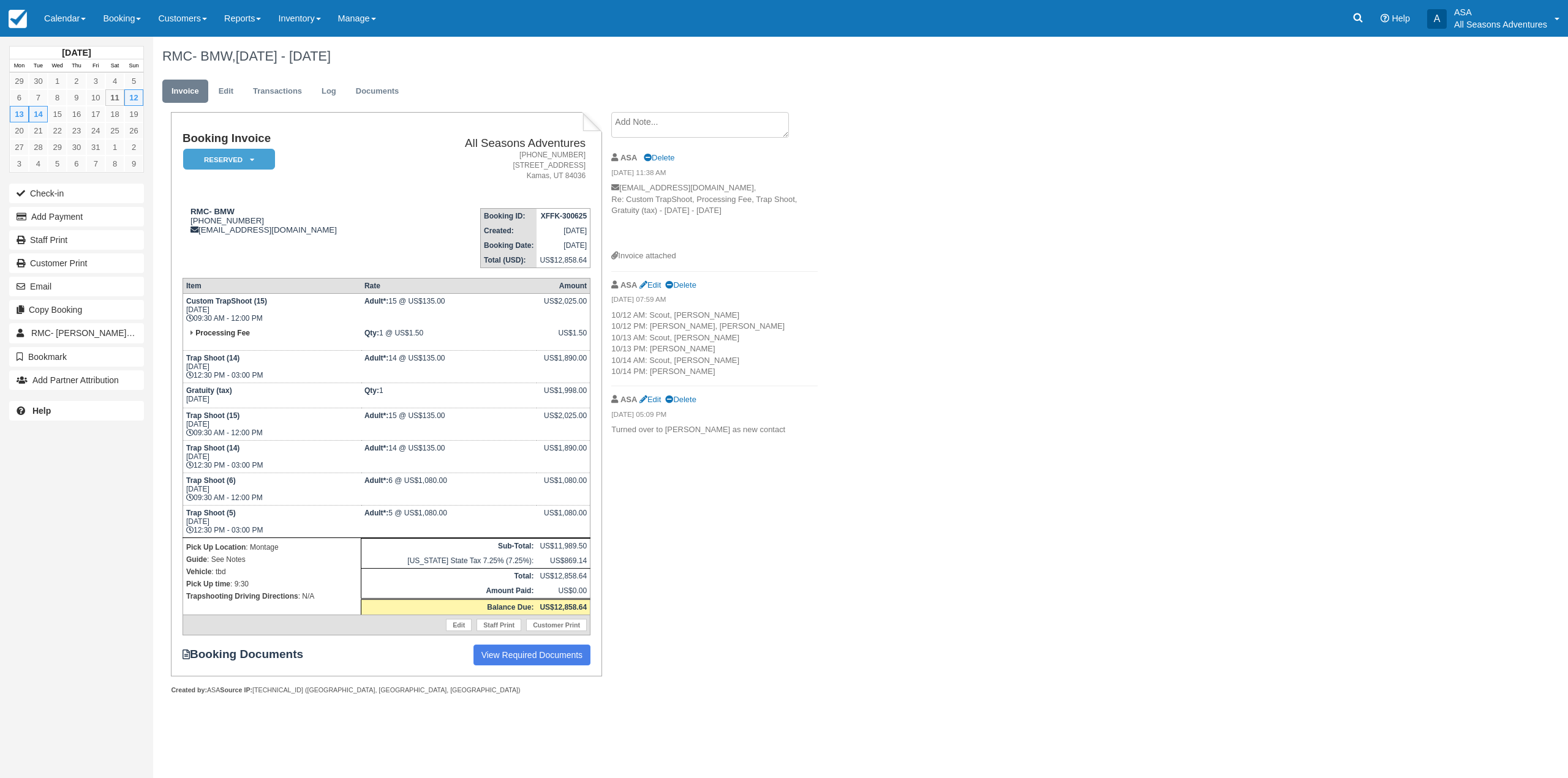
copy td "[DATE]"
drag, startPoint x: 276, startPoint y: 315, endPoint x: 197, endPoint y: 322, distance: 79.3
click at [197, 322] on td "Custom TrapShoot (15) Sun Oct 12, 2025 09:30 AM - 12:00 PM" at bounding box center [272, 310] width 178 height 33
copy td "09:30 AM - 12:00 PM"
drag, startPoint x: 249, startPoint y: 424, endPoint x: 185, endPoint y: 425, distance: 64.0
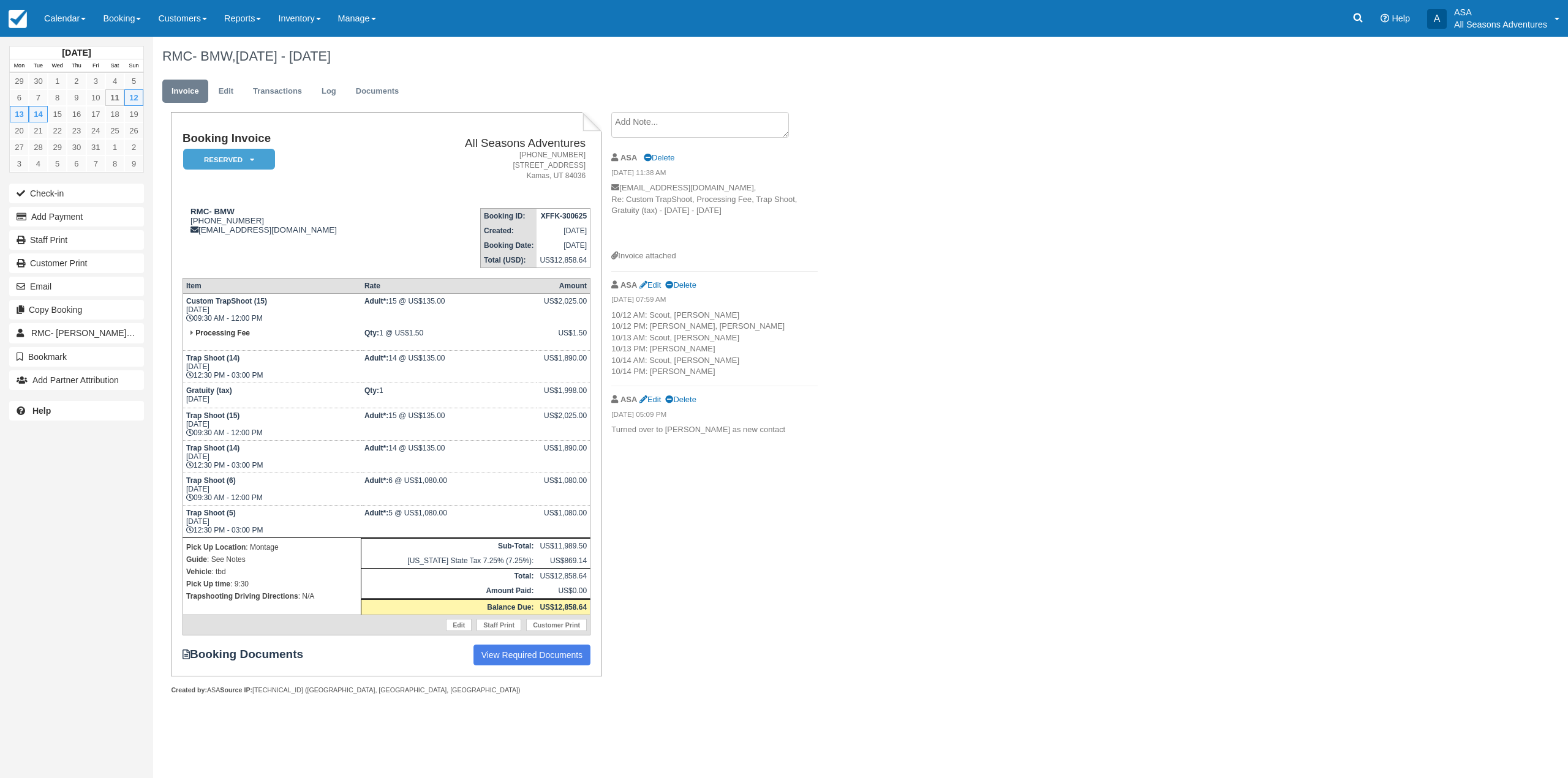
click at [185, 425] on td "Trap Shoot (15) Mon Oct 13, 2025 09:30 AM - 12:00 PM" at bounding box center [272, 425] width 178 height 33
copy td "Mon Oct 13, 2025"
click at [279, 351] on td "Trap Shoot (14) Sun Oct 12, 2025 12:30 PM - 03:00 PM" at bounding box center [272, 367] width 178 height 33
drag, startPoint x: 267, startPoint y: 375, endPoint x: 194, endPoint y: 372, distance: 73.1
click at [194, 372] on td "Trap Shoot (14) Sun Oct 12, 2025 12:30 PM - 03:00 PM" at bounding box center [272, 367] width 178 height 33
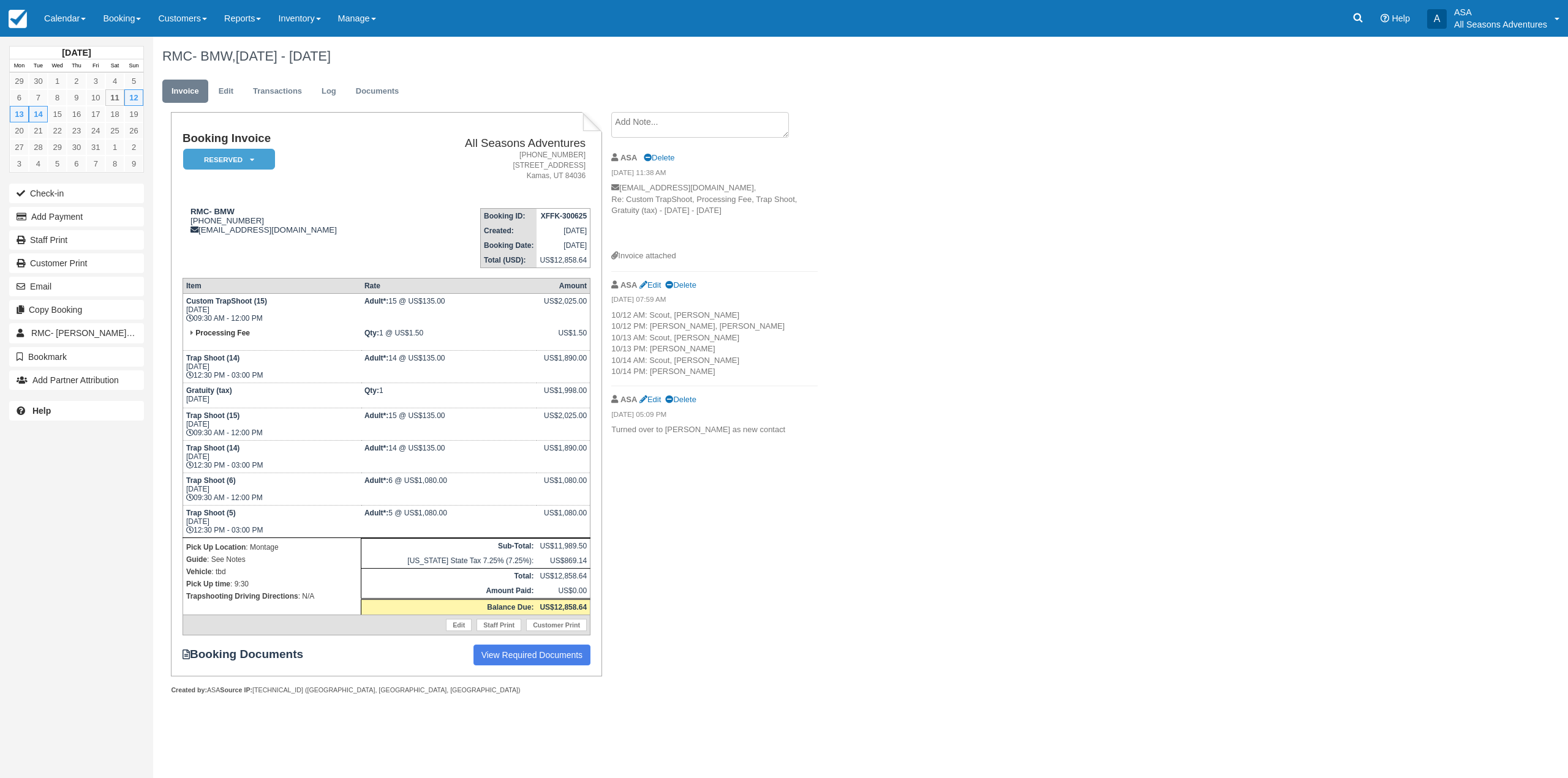
copy td "12:30 PM - 03:00 PM"
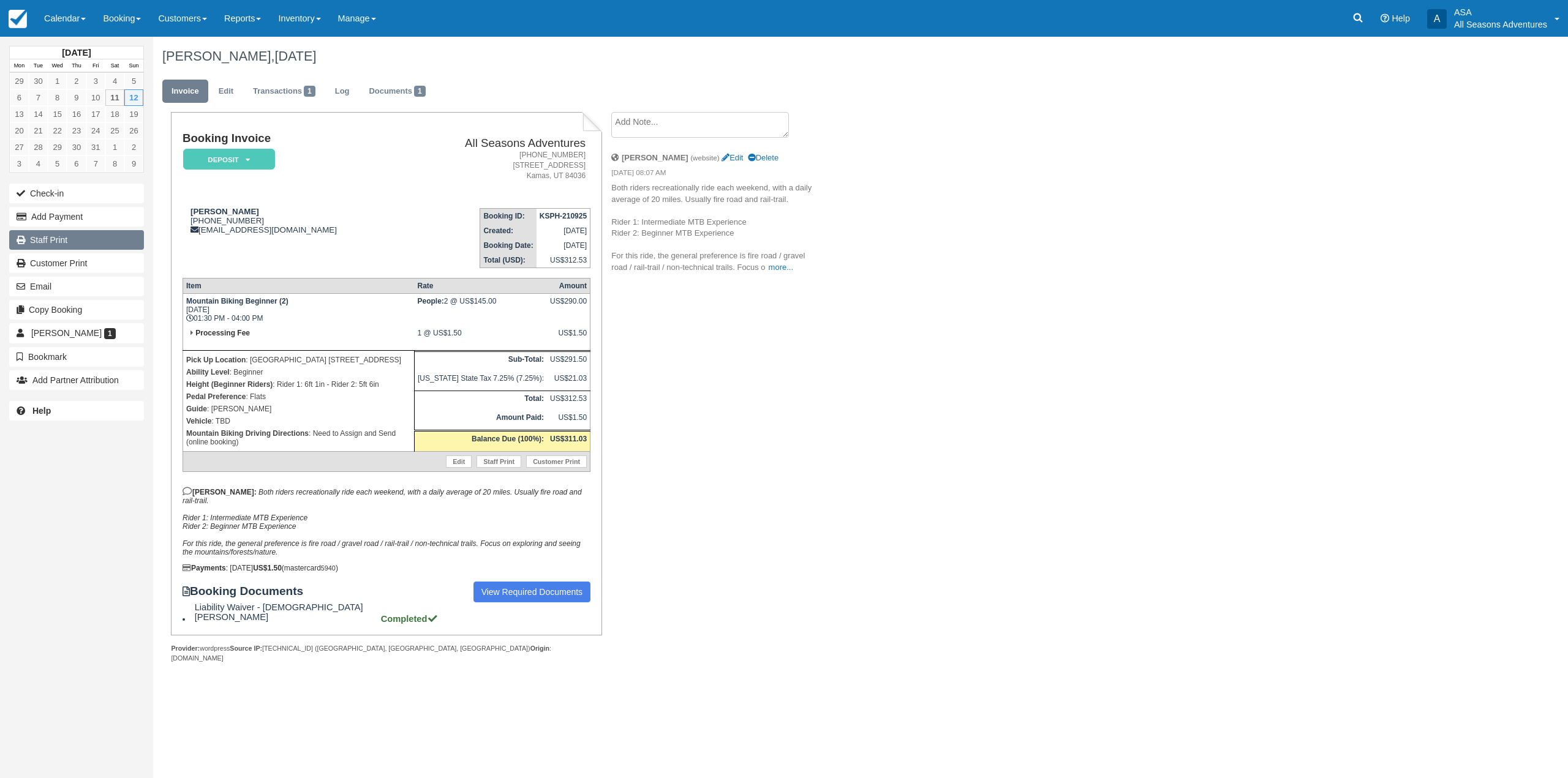
click at [116, 242] on link "Staff Print" at bounding box center [76, 240] width 134 height 19
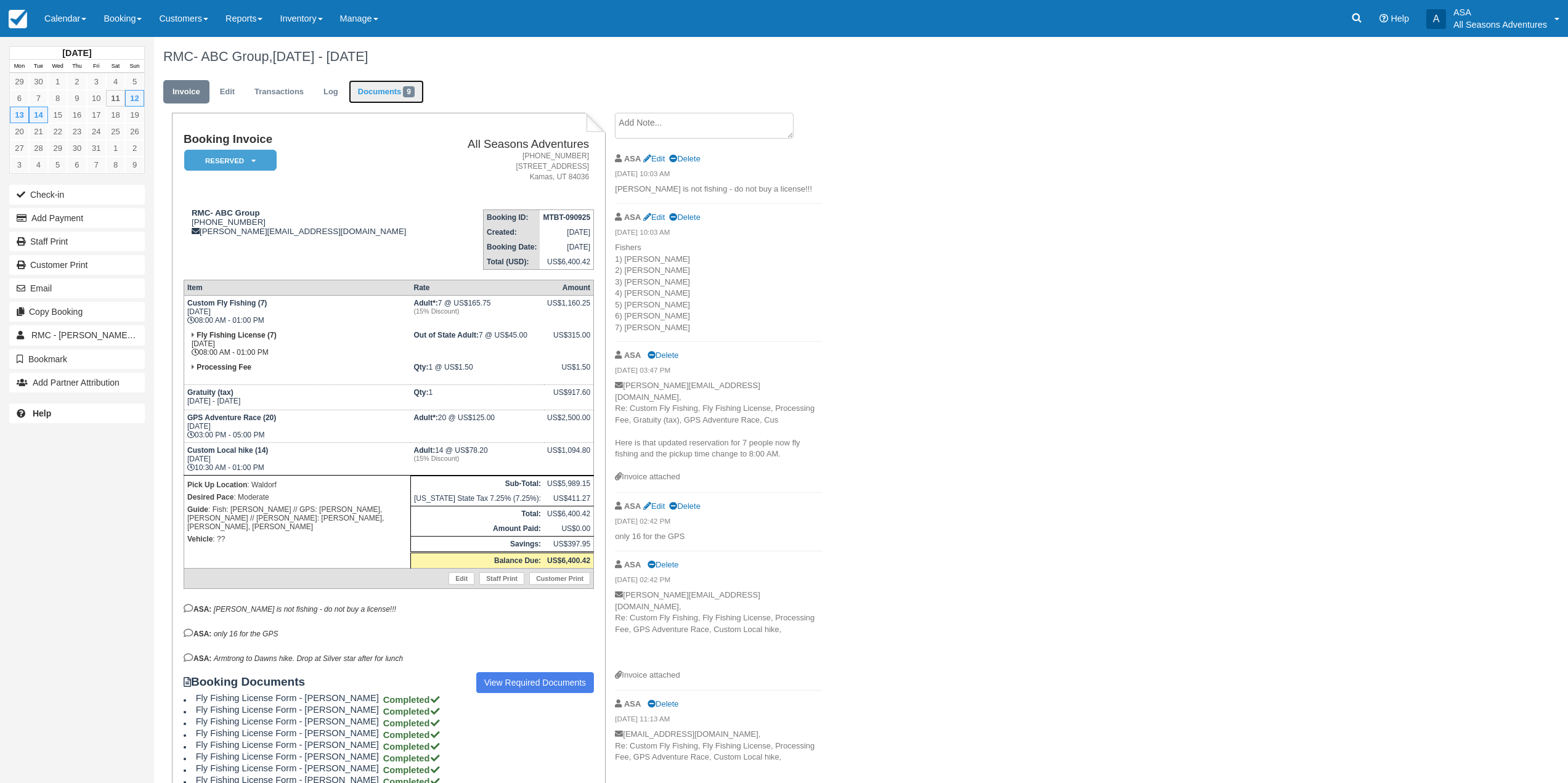
click at [399, 85] on link "Documents 9" at bounding box center [386, 91] width 75 height 24
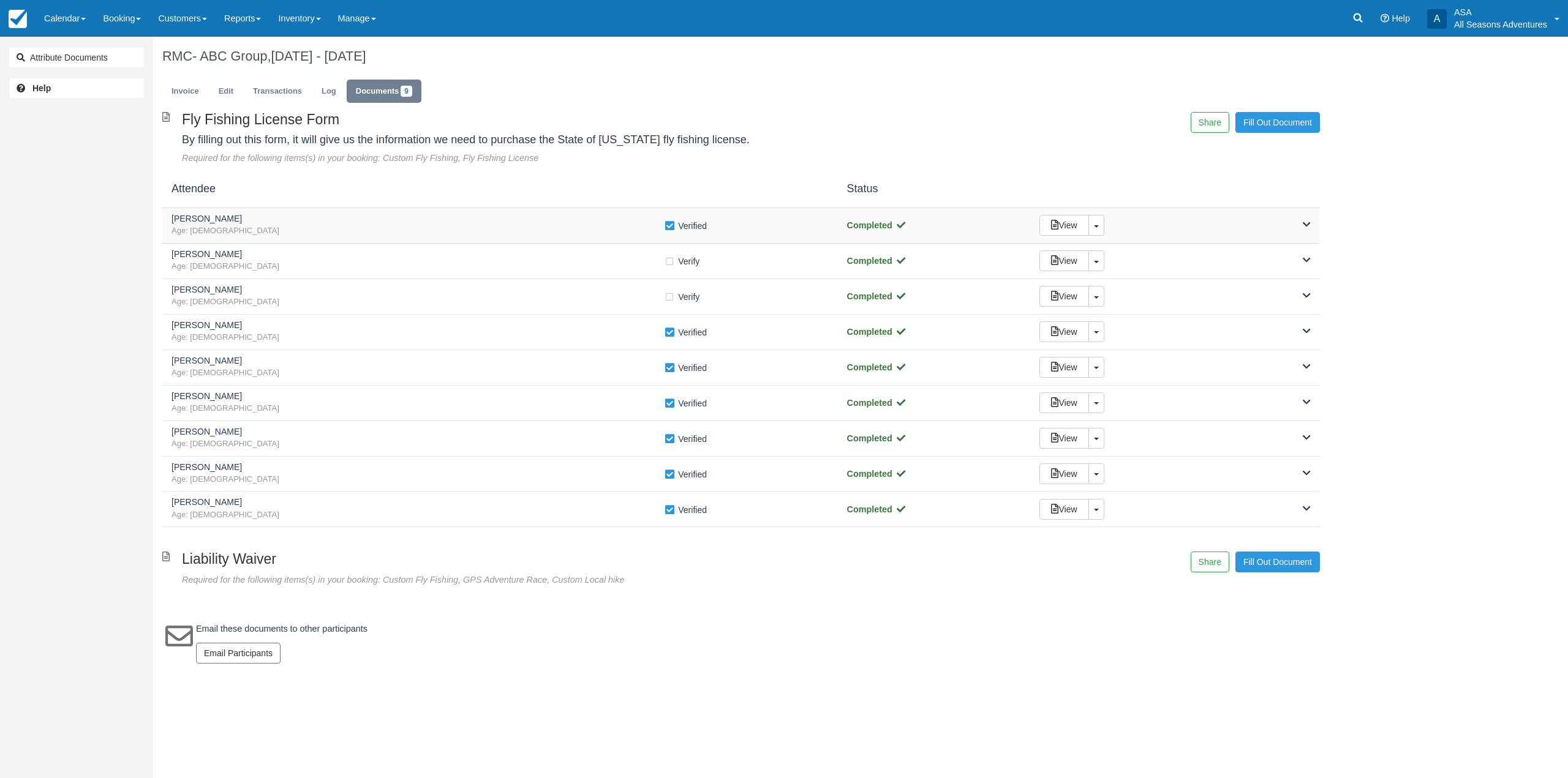
click at [364, 231] on span "Age: 51" at bounding box center [417, 231] width 492 height 12
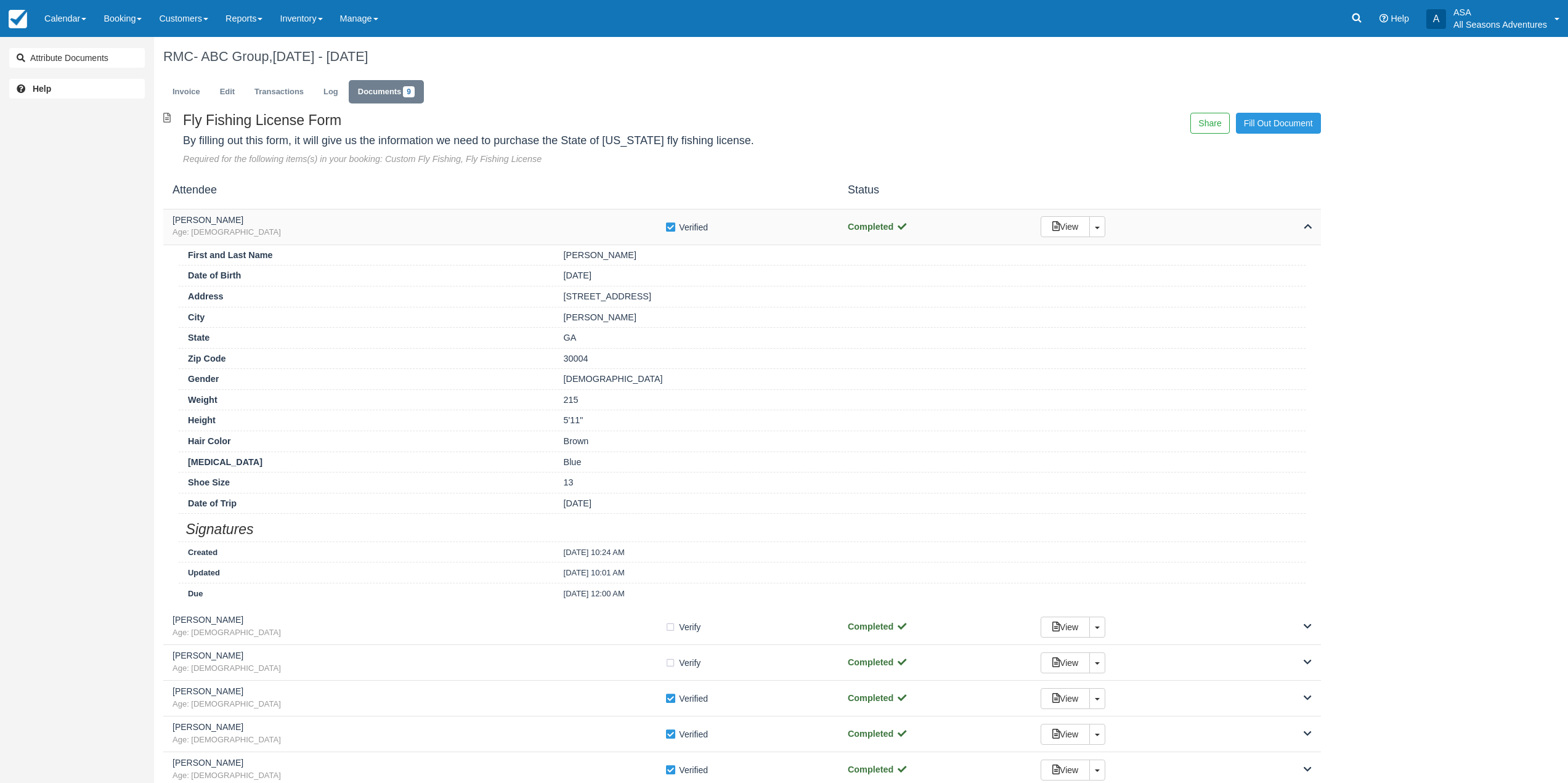
click at [354, 234] on span "Age: 51" at bounding box center [418, 232] width 492 height 12
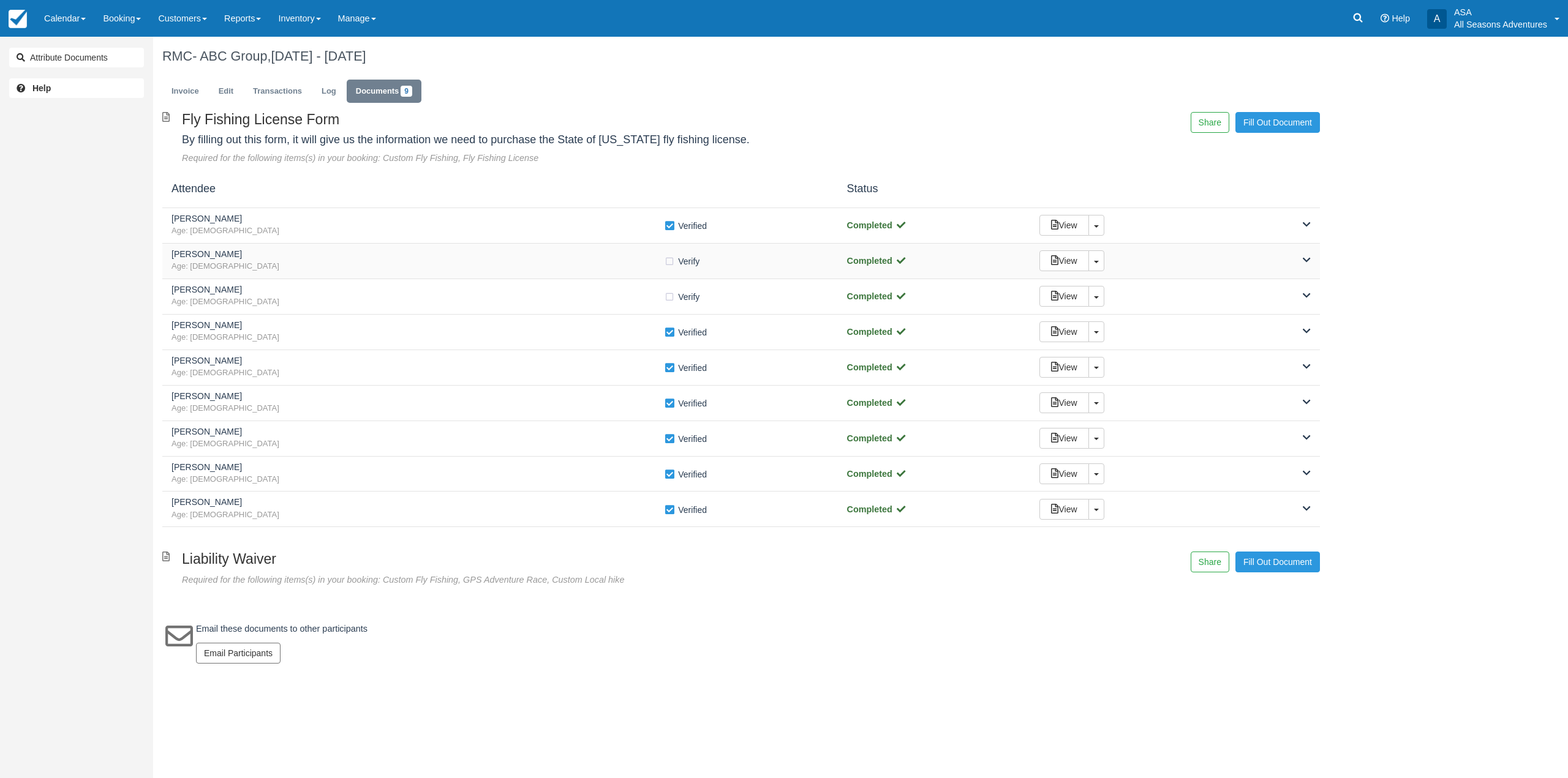
click at [363, 252] on h5 "Rich Bauer" at bounding box center [417, 254] width 492 height 10
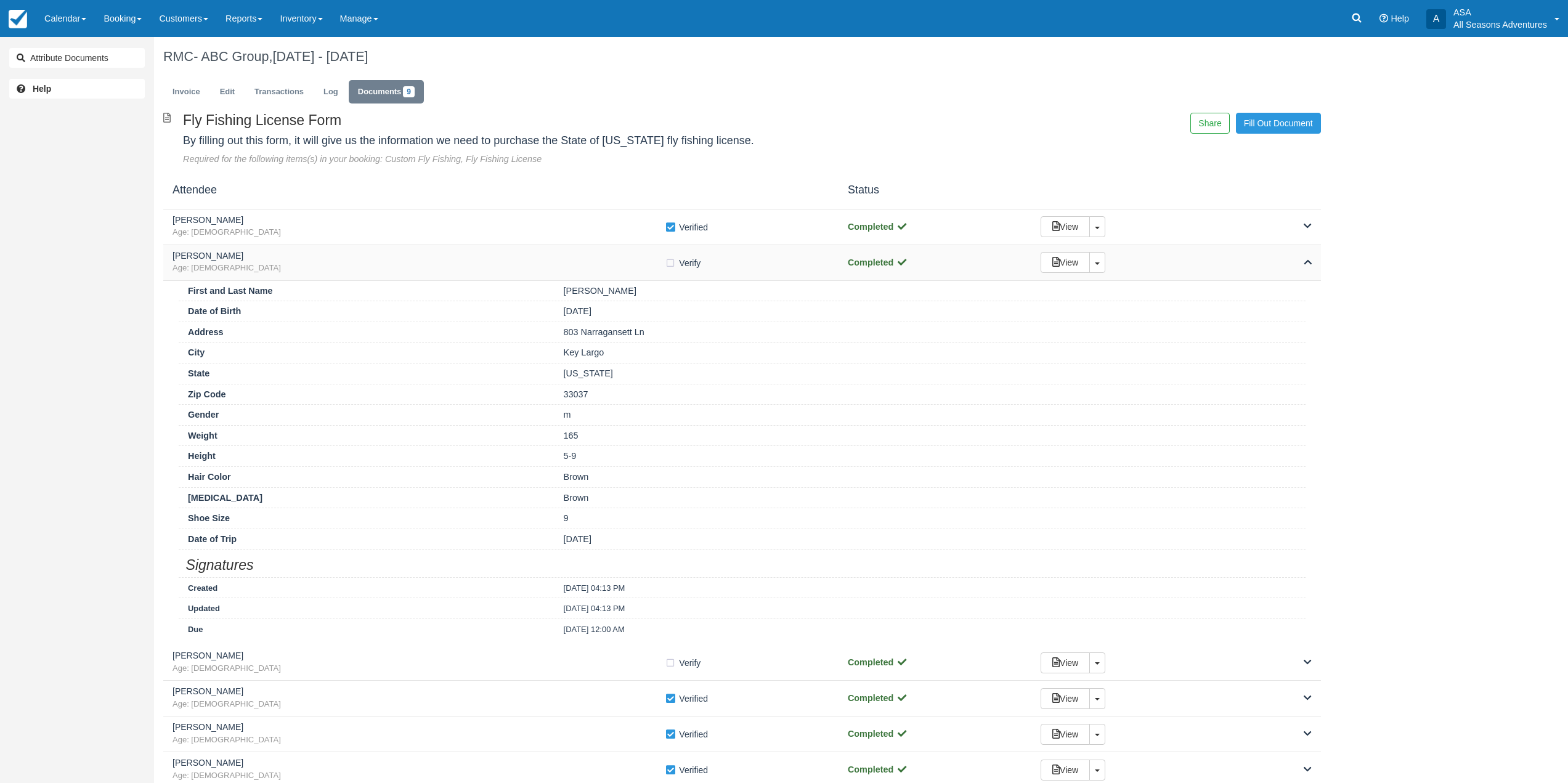
click at [365, 254] on h5 "Rich Bauer" at bounding box center [418, 256] width 492 height 10
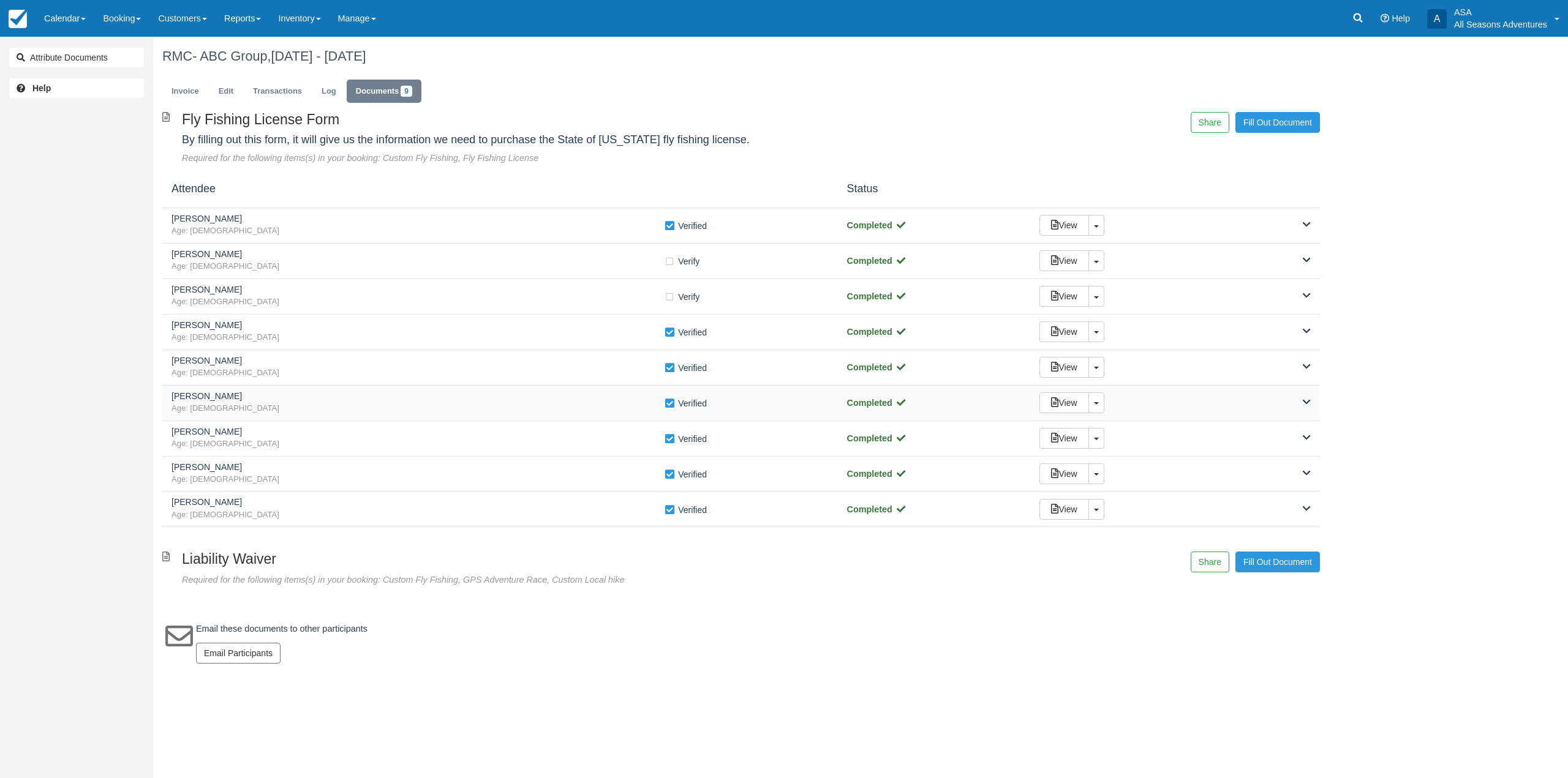
click at [359, 395] on h5 "Kyron Schuch" at bounding box center [417, 396] width 492 height 10
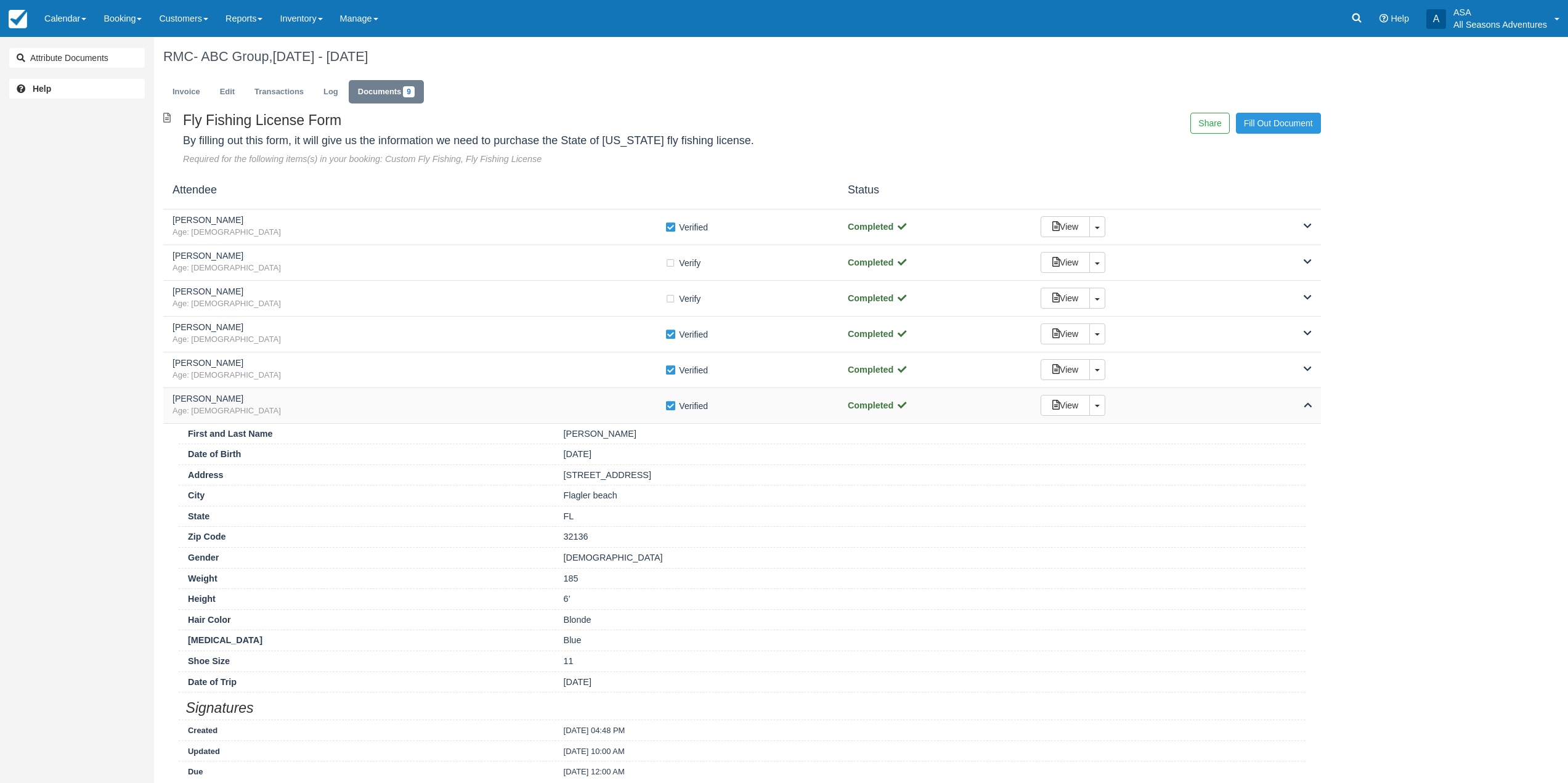
click at [361, 398] on h5 "Kyron Schuch" at bounding box center [418, 399] width 492 height 10
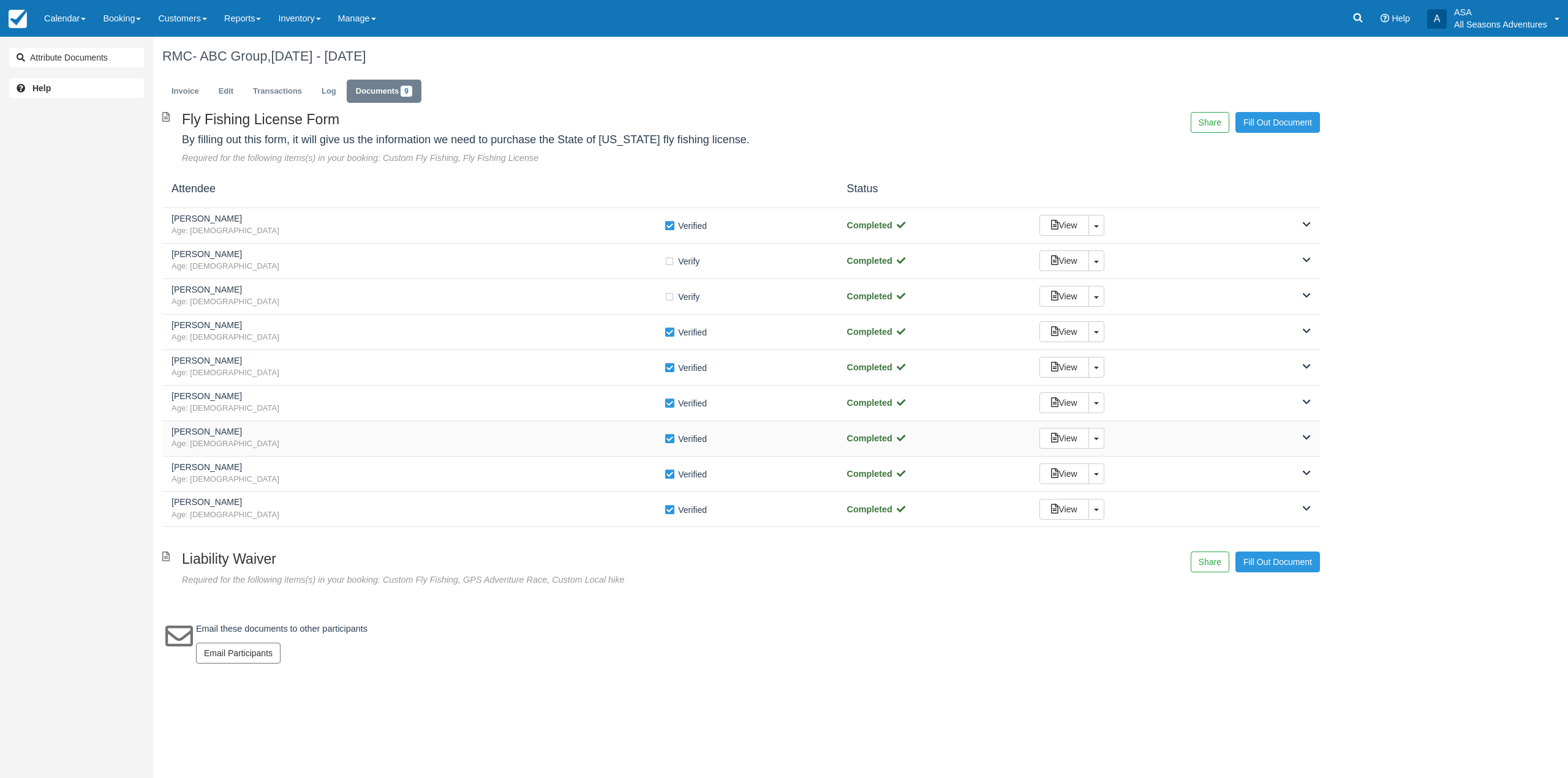
click at [339, 445] on span "Age: 67" at bounding box center [417, 445] width 492 height 12
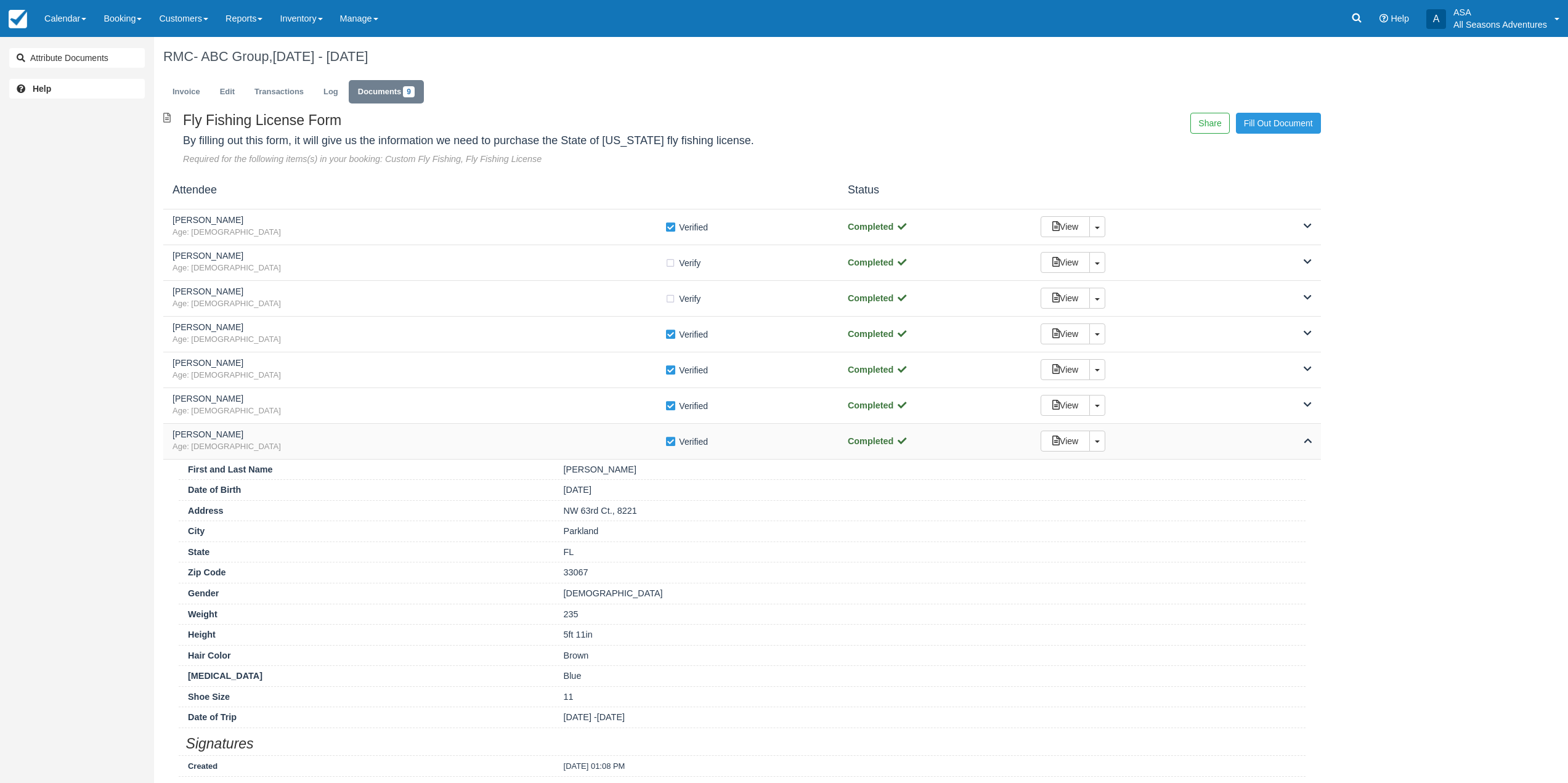
click at [341, 447] on span "Age: 67" at bounding box center [418, 447] width 492 height 12
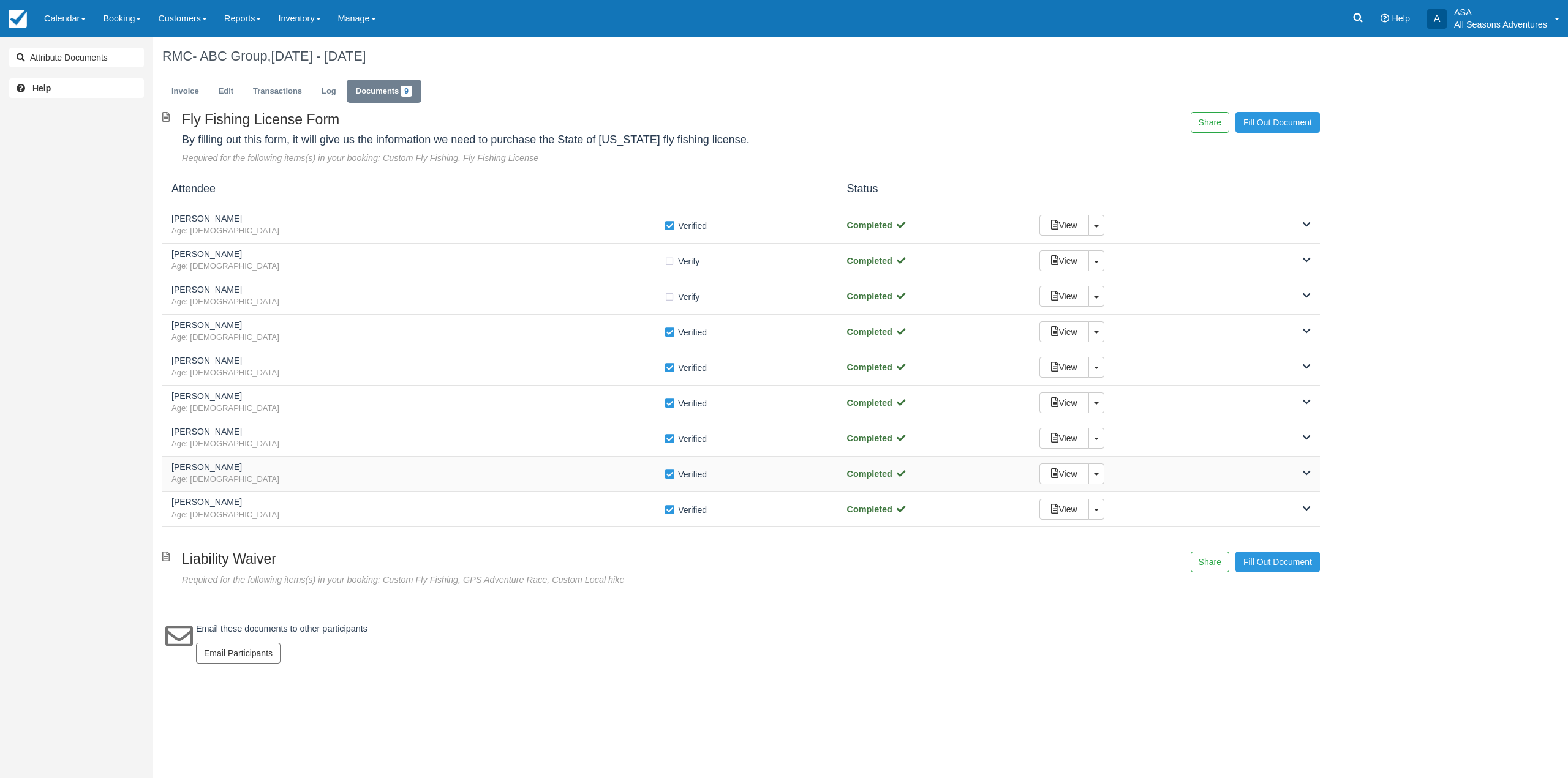
click at [272, 470] on h5 "Massengill" at bounding box center [417, 468] width 492 height 10
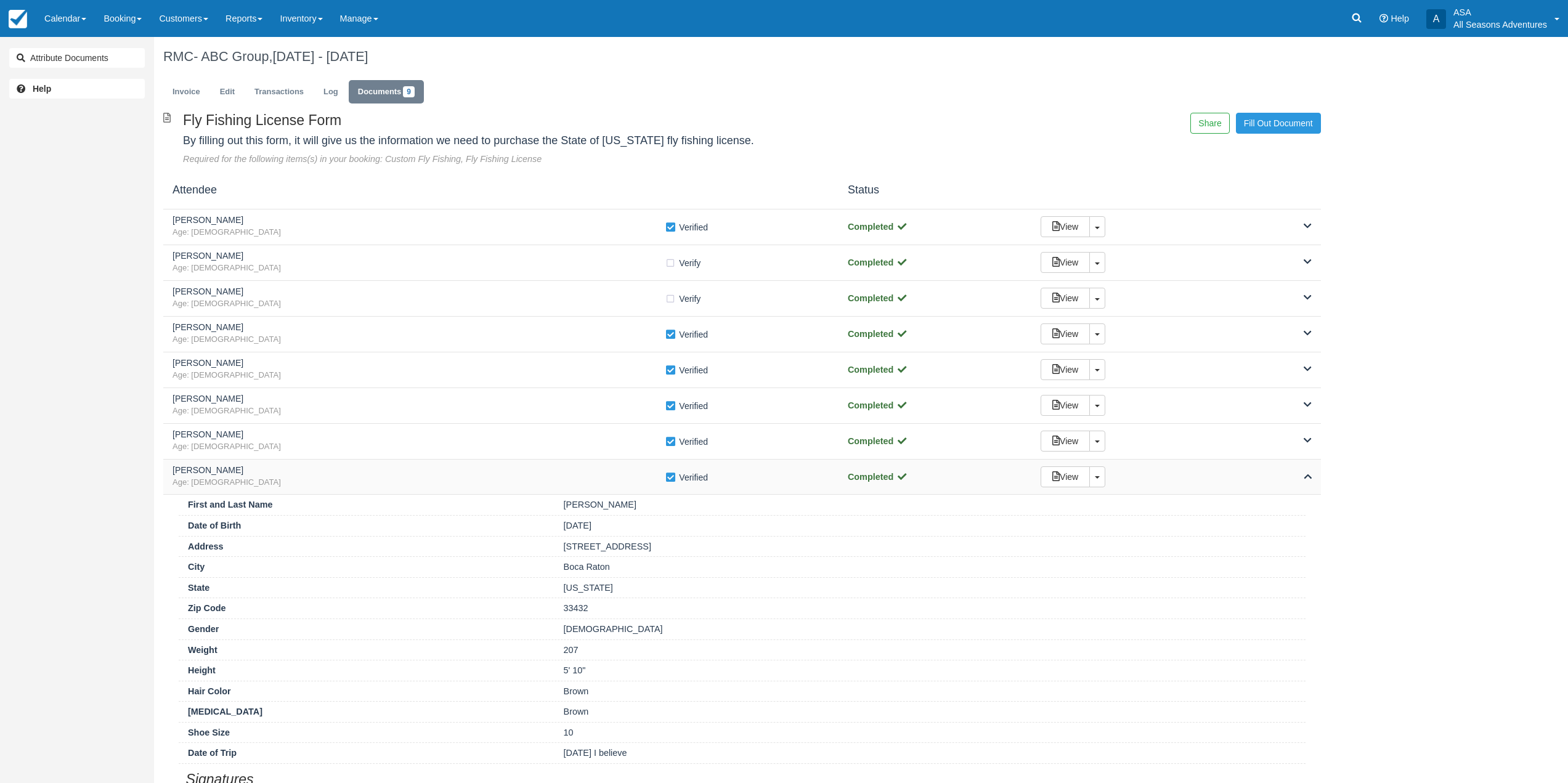
click at [277, 472] on h5 "Massengill" at bounding box center [418, 471] width 492 height 10
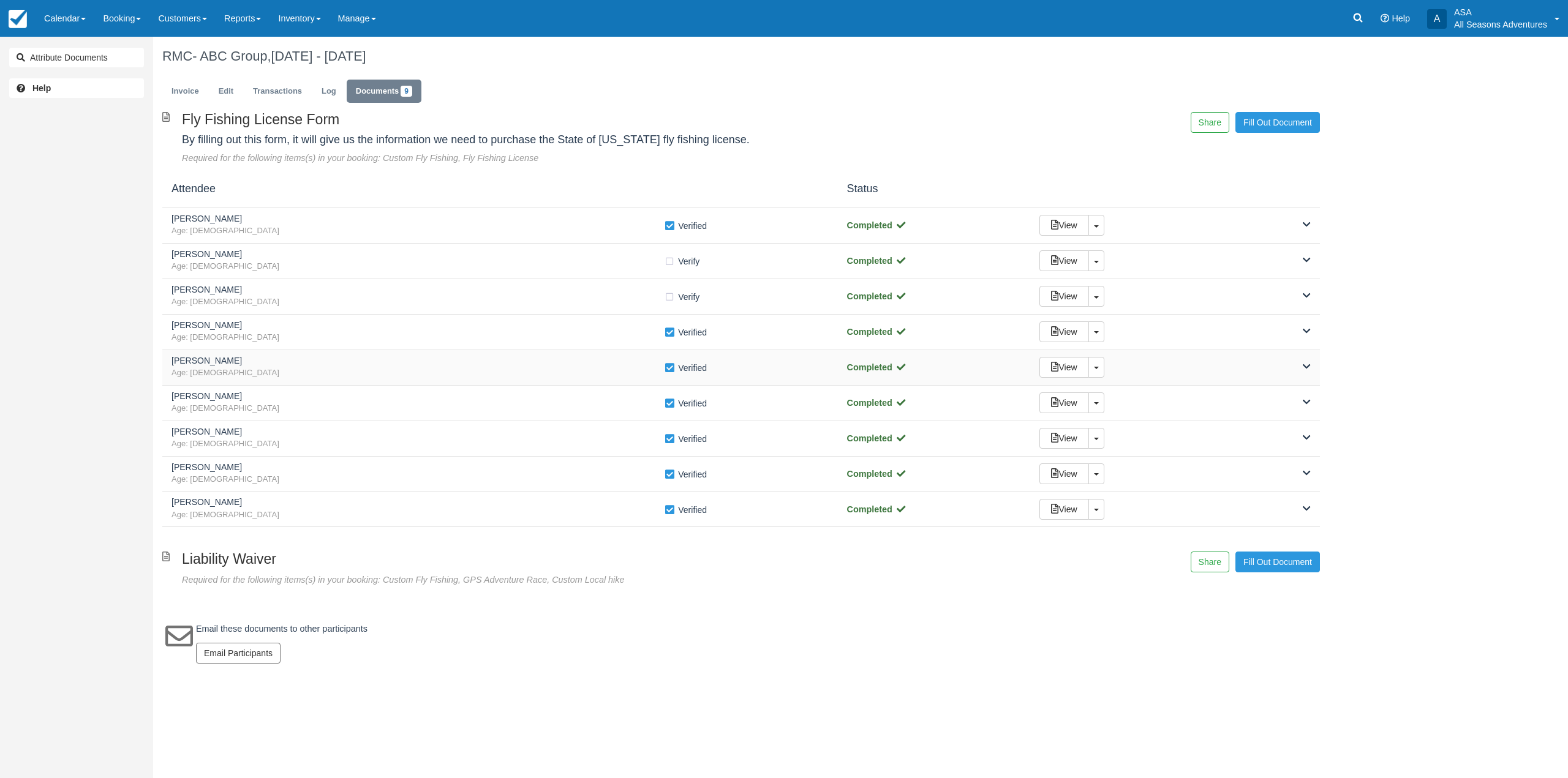
click at [263, 354] on div "Robert Landrum Age: 41 Verify Verified Completed View Toggle Dropdown Detach" at bounding box center [740, 367] width 1157 height 36
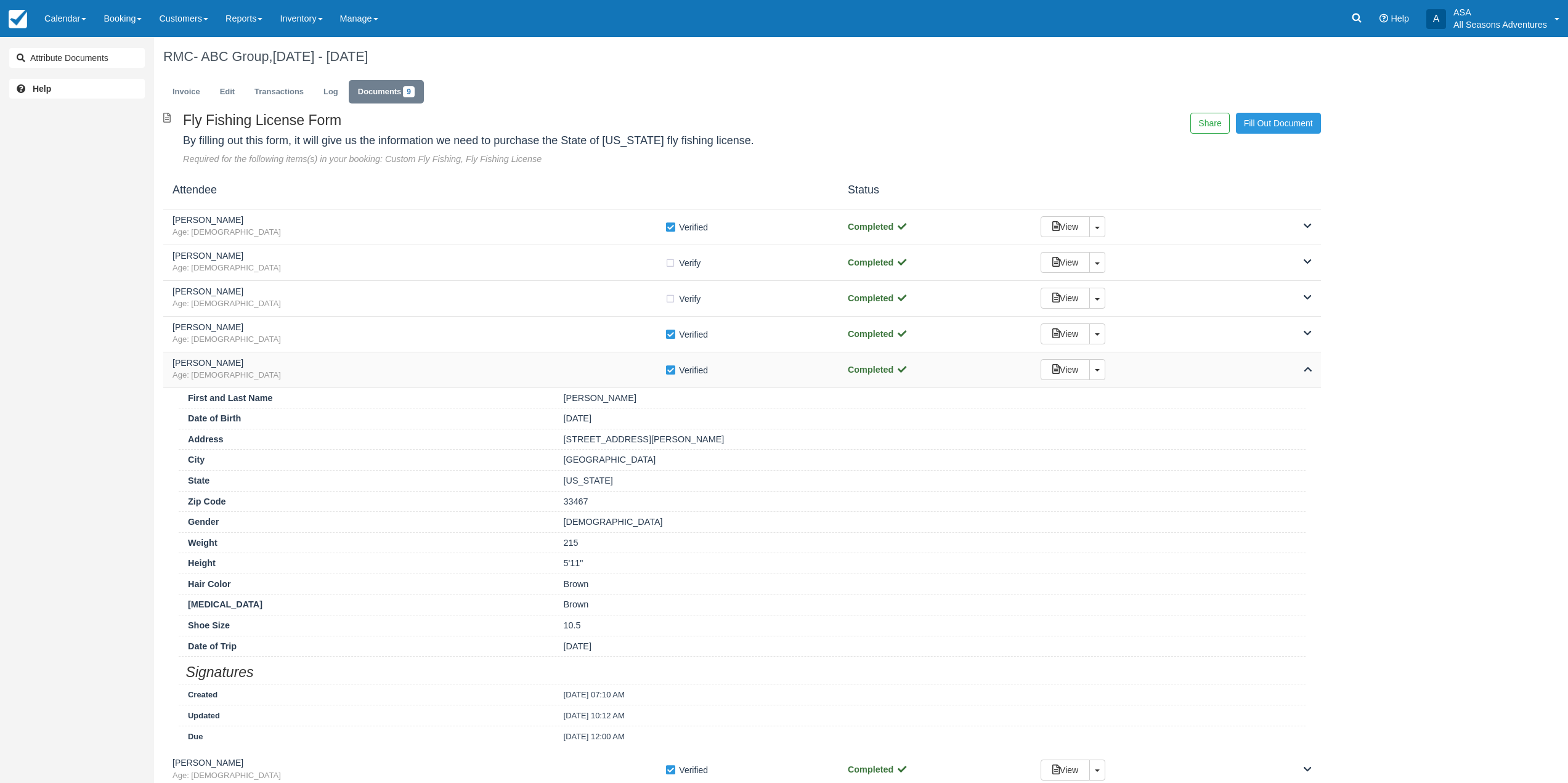
click at [265, 356] on div "Robert Landrum Age: 41 Verify Verified Completed View Toggle Dropdown Detach" at bounding box center [742, 370] width 1158 height 36
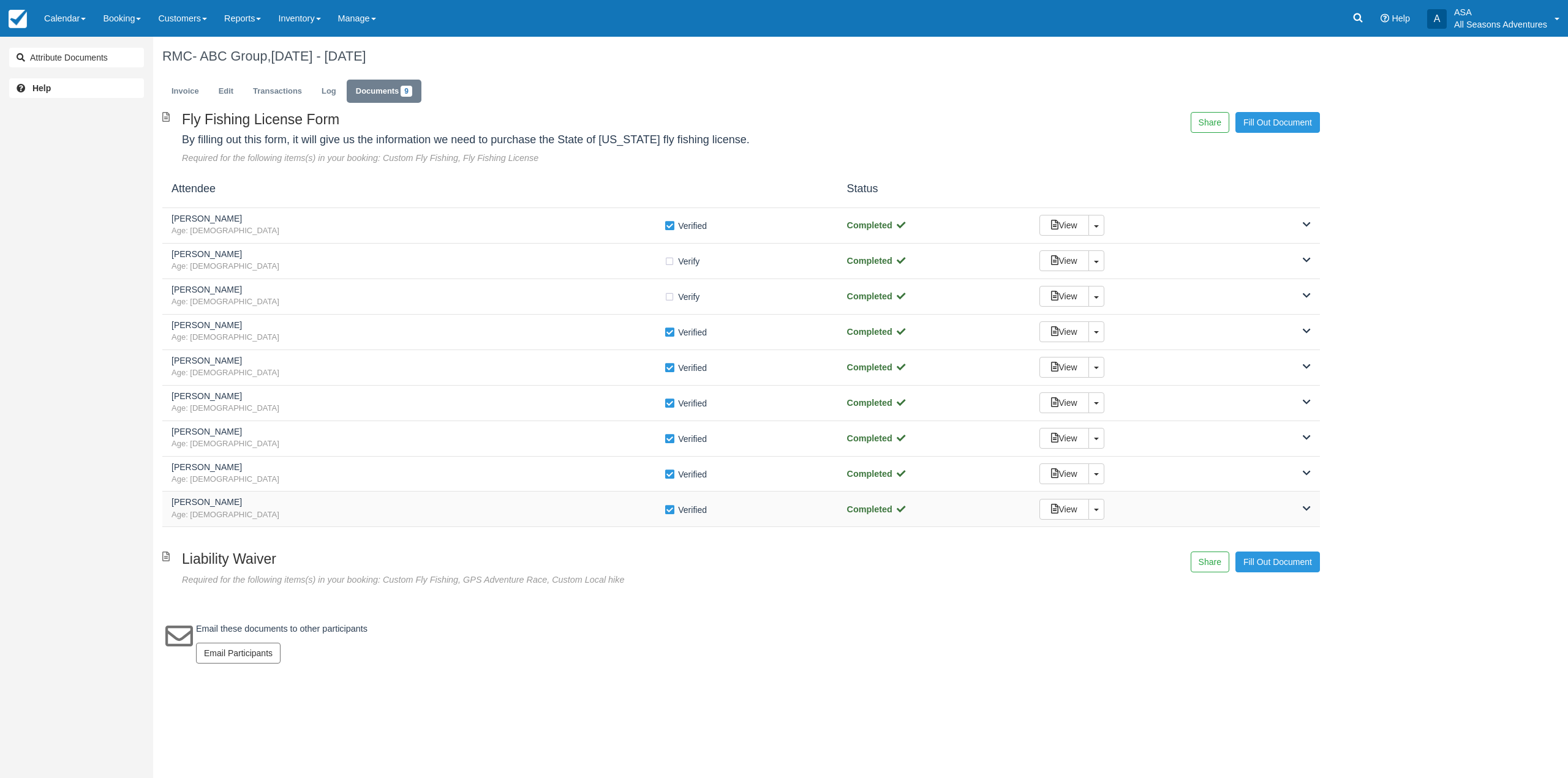
click at [282, 504] on h5 "Nicholas Chicano" at bounding box center [417, 503] width 492 height 10
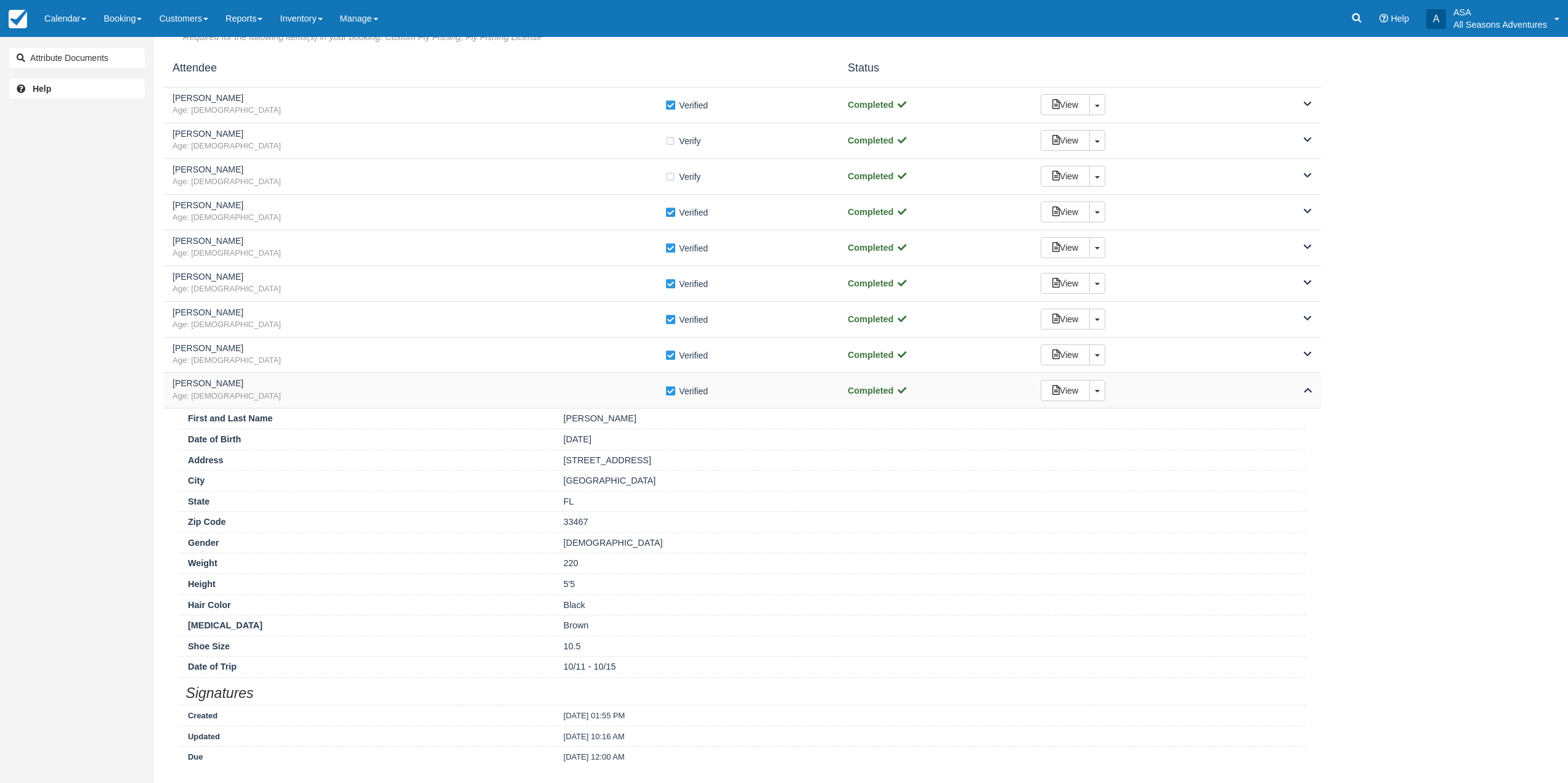
scroll to position [124, 0]
click at [414, 390] on span "Age: 41" at bounding box center [418, 395] width 492 height 12
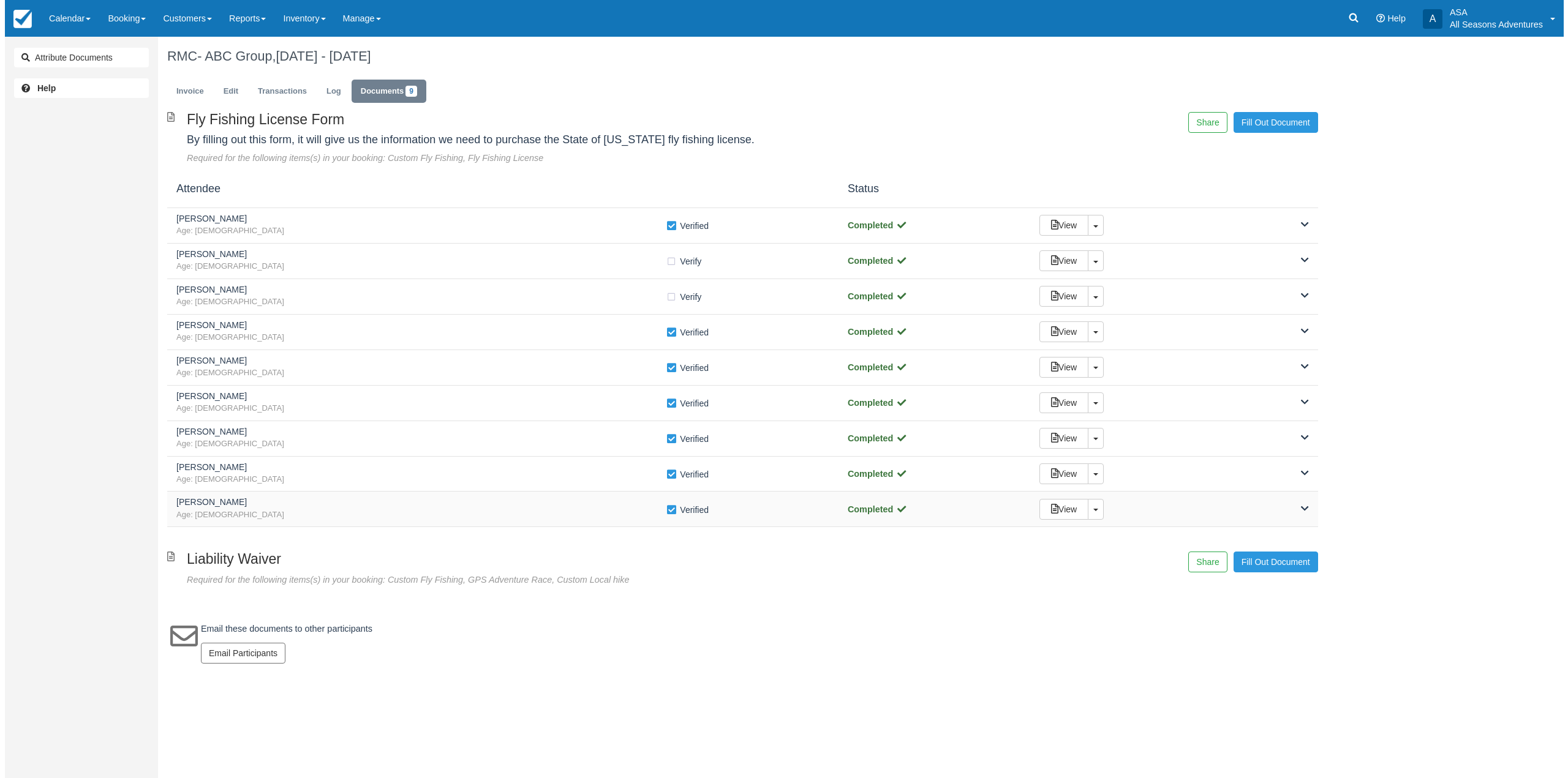
scroll to position [0, 0]
click at [171, 96] on link "Invoice" at bounding box center [186, 91] width 46 height 24
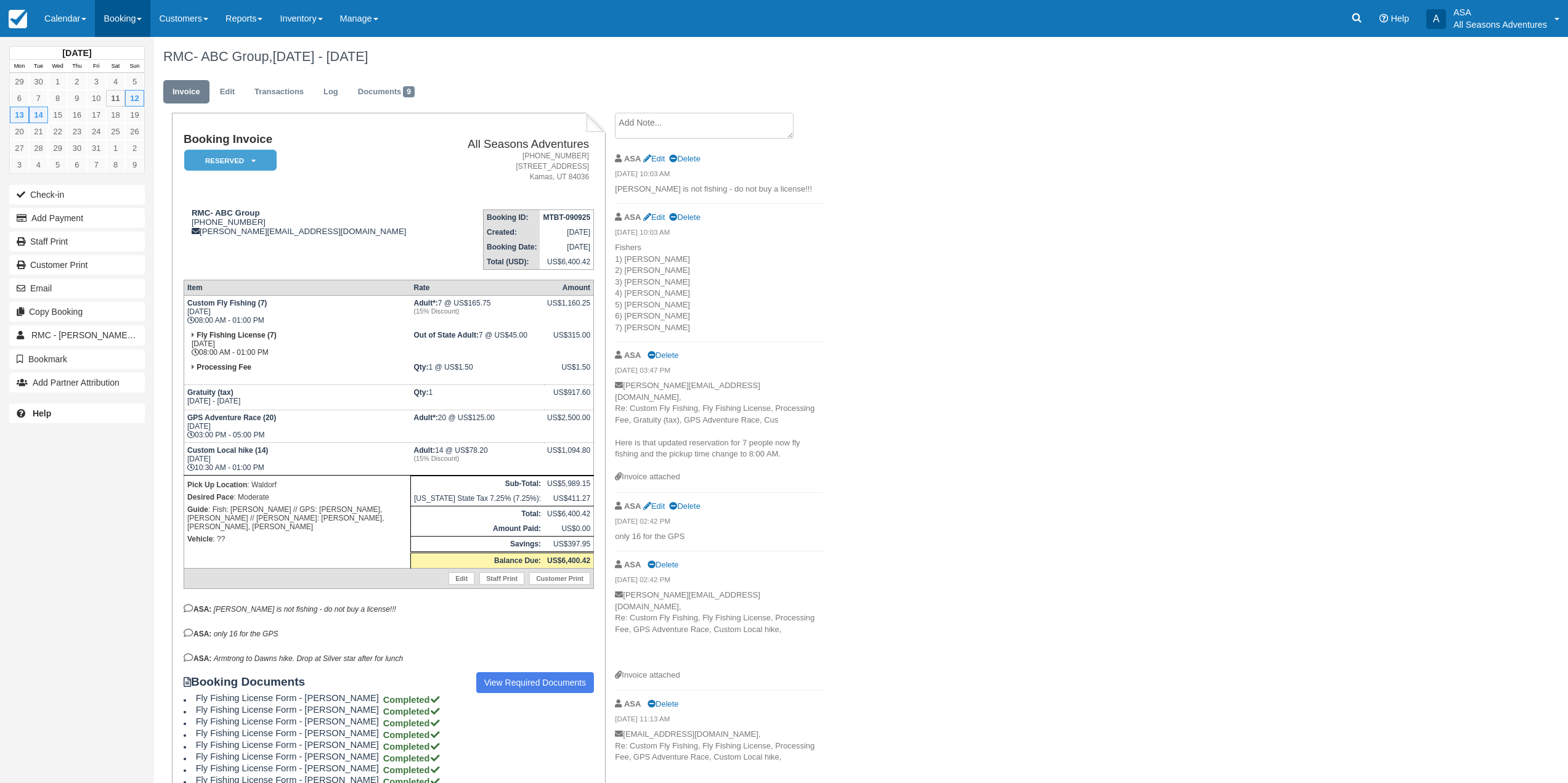
click at [132, 21] on link "Booking" at bounding box center [123, 18] width 55 height 37
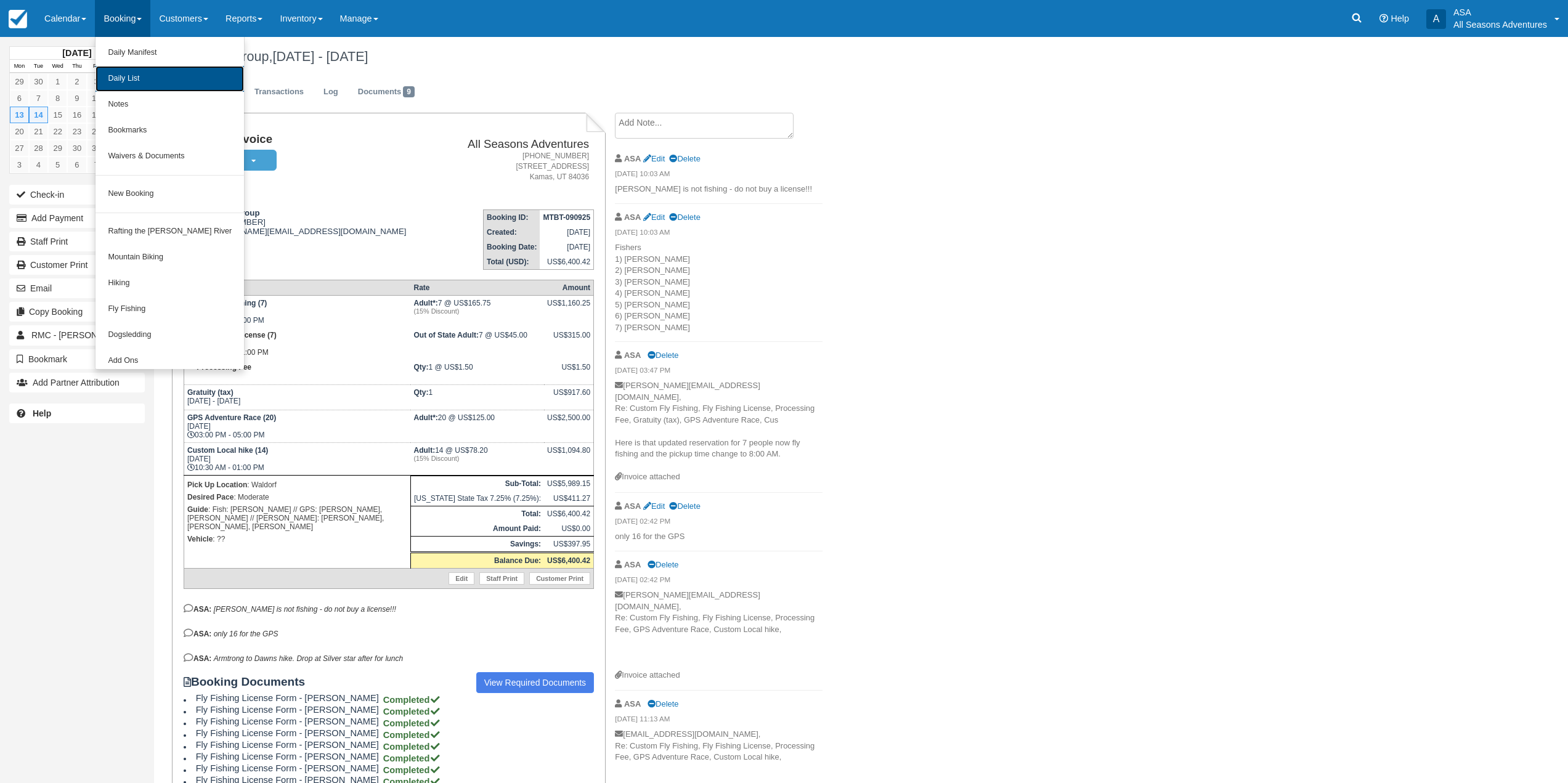
click at [135, 73] on link "Daily List" at bounding box center [169, 79] width 149 height 26
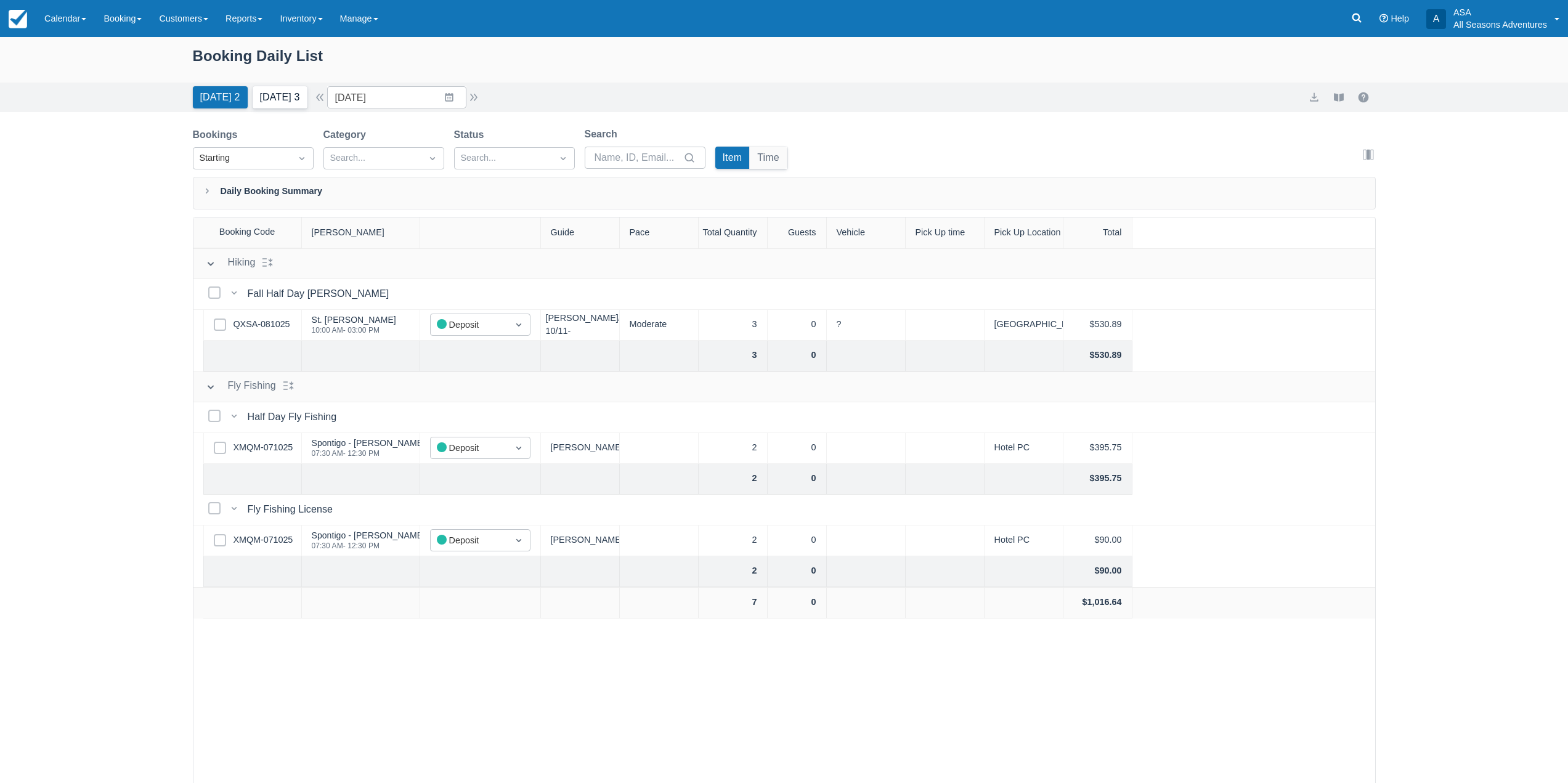
click at [294, 100] on button "Tomorrow 3" at bounding box center [280, 97] width 54 height 22
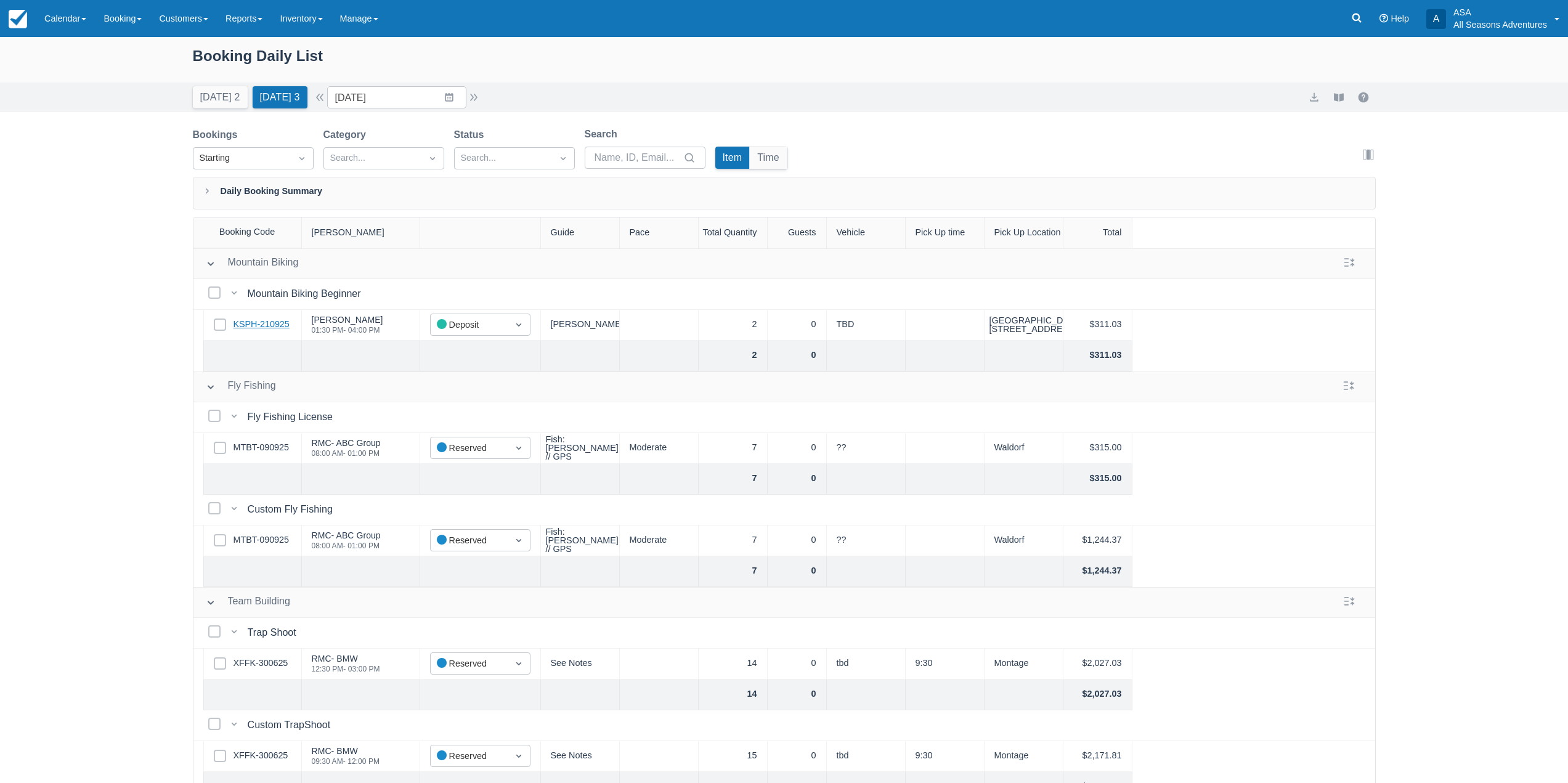
click at [260, 325] on link "KSPH-210925" at bounding box center [262, 325] width 56 height 14
click at [225, 119] on div "Booking Daily List Today 2 Tomorrow 3 Date 10/12/25 Navigate forward to interac…" at bounding box center [784, 442] width 1568 height 809
click at [226, 107] on button "Today 2" at bounding box center [220, 97] width 54 height 22
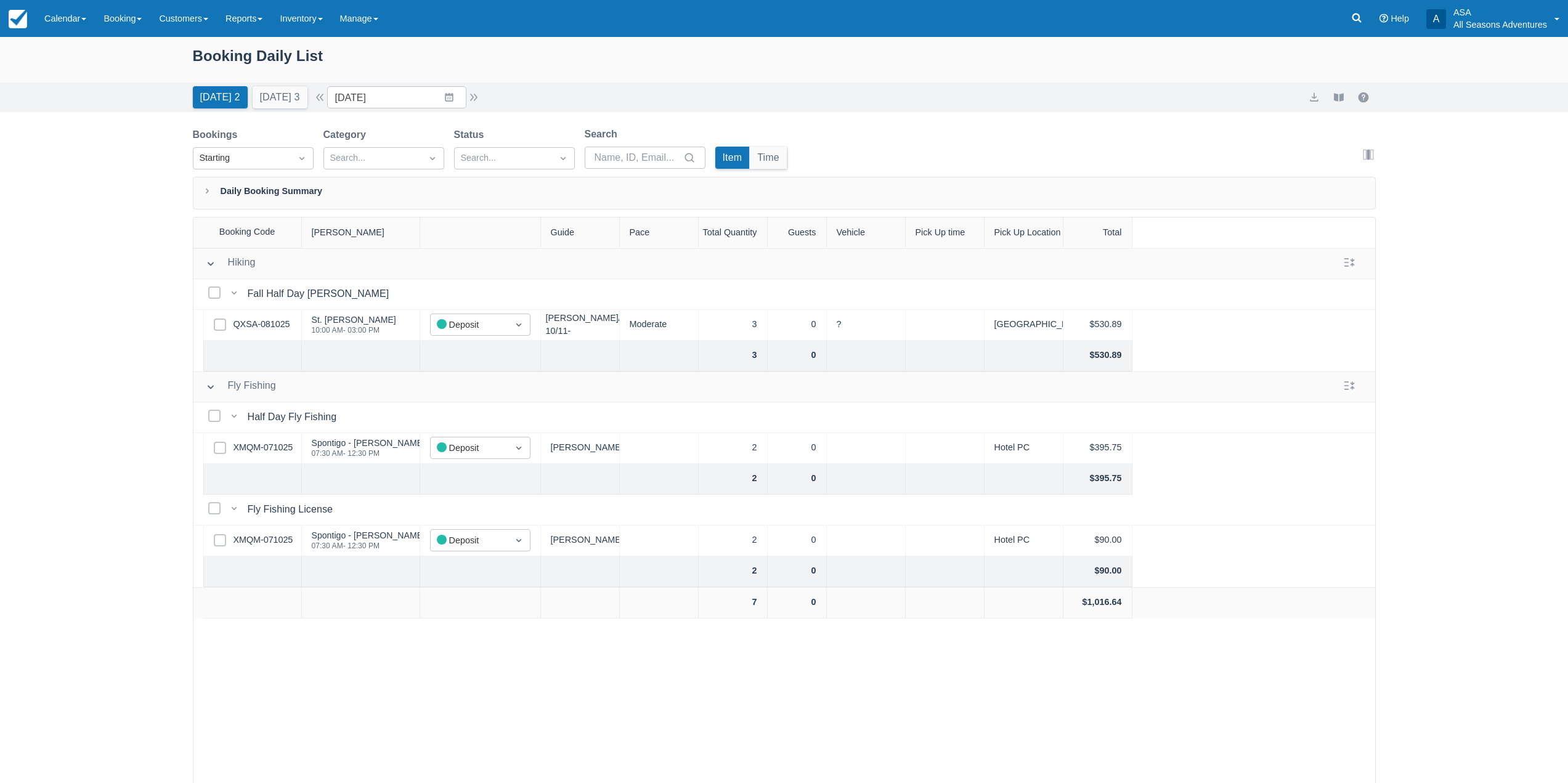
click at [160, 474] on div "Booking Daily List Today 2 Tomorrow 3 Date 10/11/25 Navigate forward to interac…" at bounding box center [784, 442] width 1568 height 809
click at [303, 91] on button "Tomorrow 3" at bounding box center [280, 97] width 54 height 22
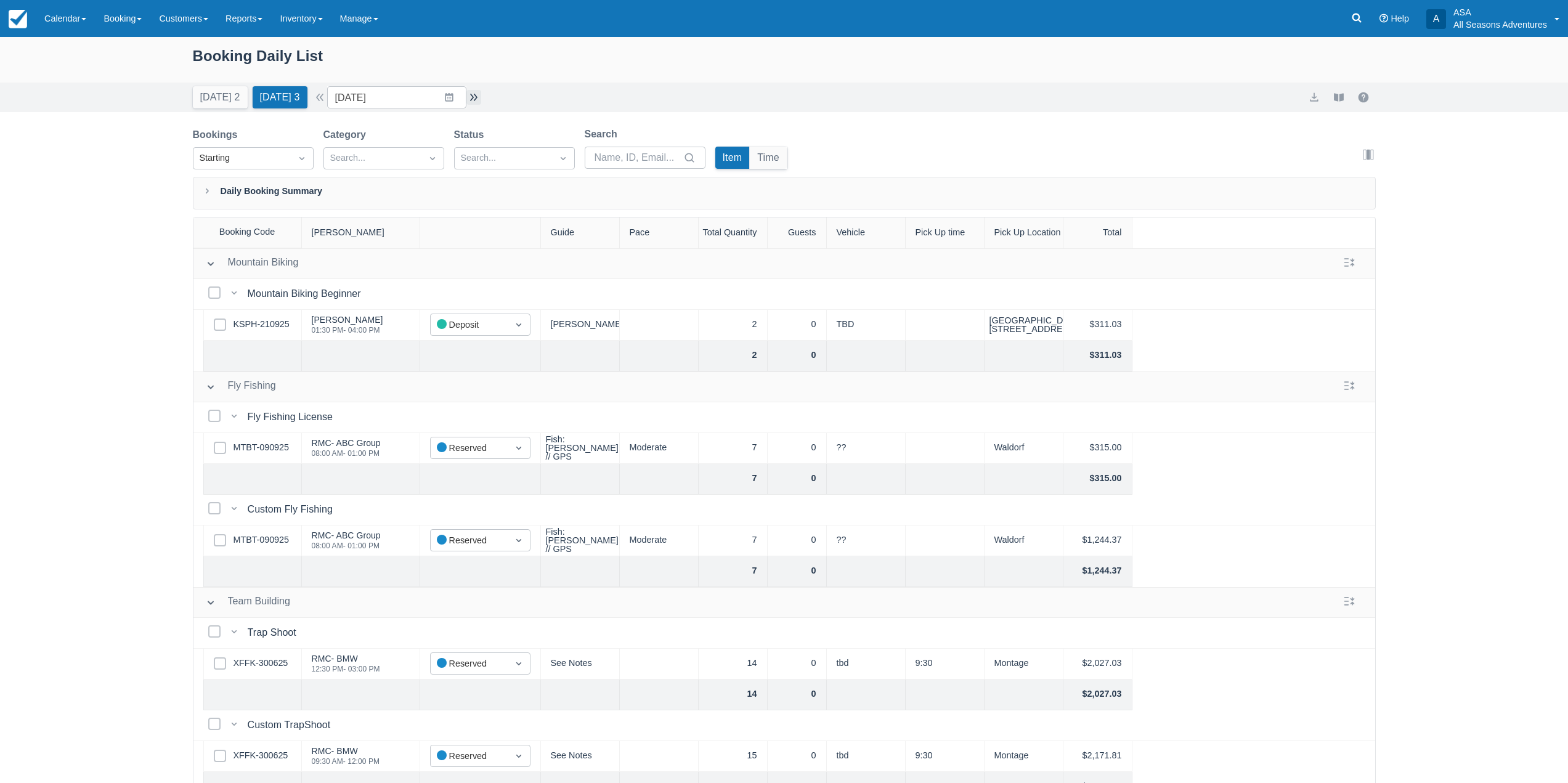
click at [481, 99] on button "button" at bounding box center [474, 96] width 15 height 15
type input "10/13/25"
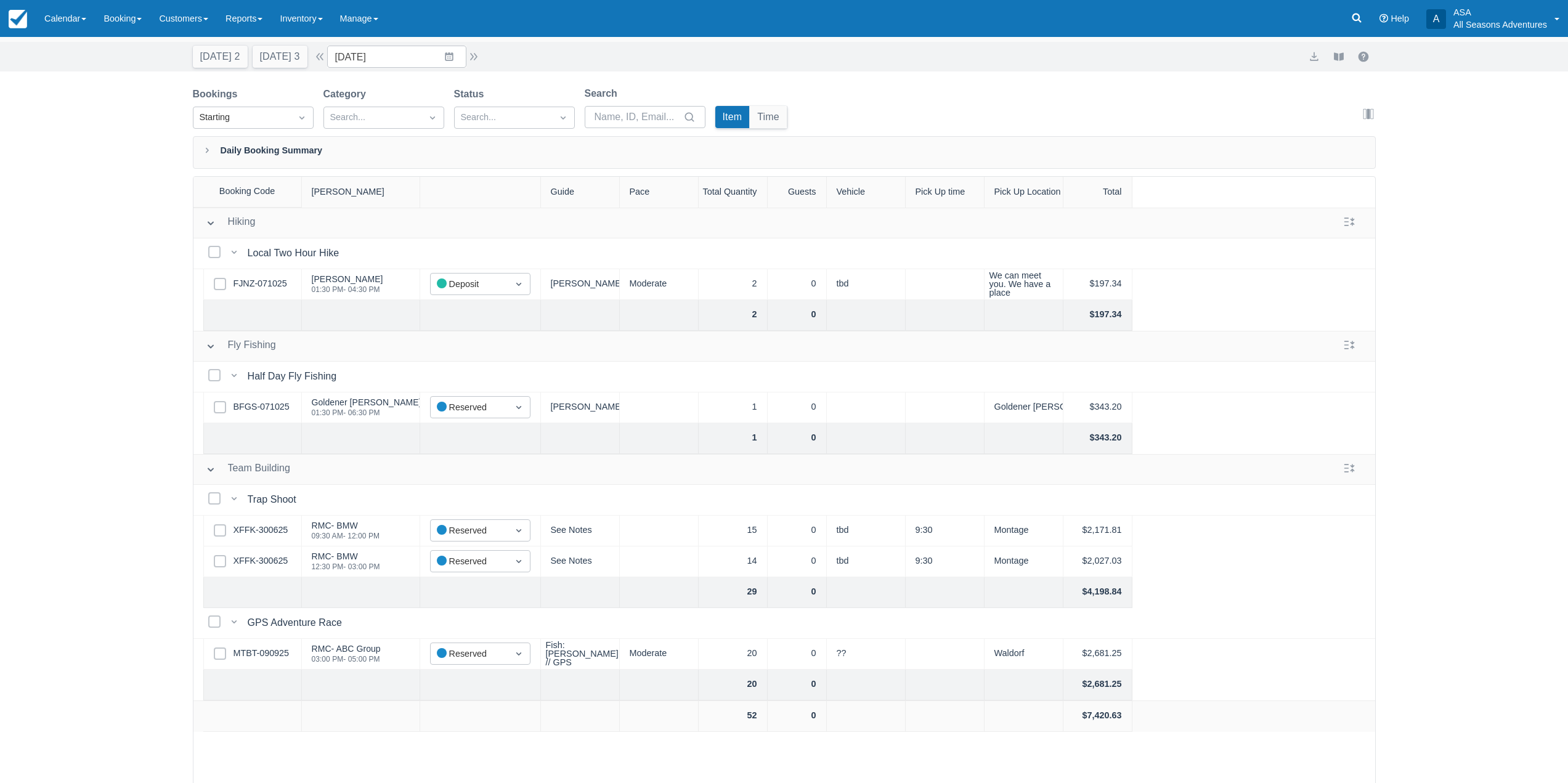
scroll to position [63, 0]
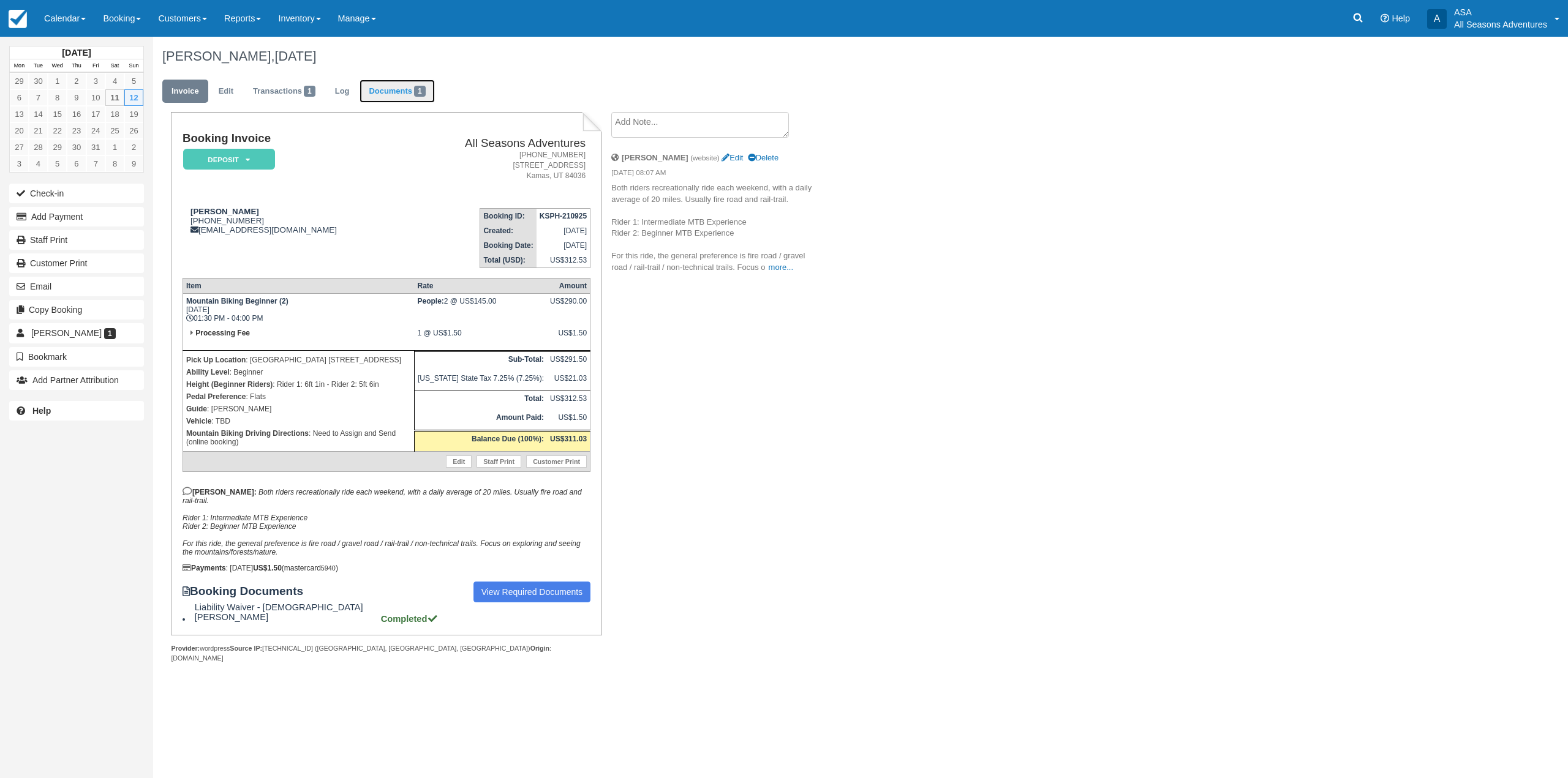
click at [392, 91] on link "Documents 1" at bounding box center [396, 91] width 74 height 24
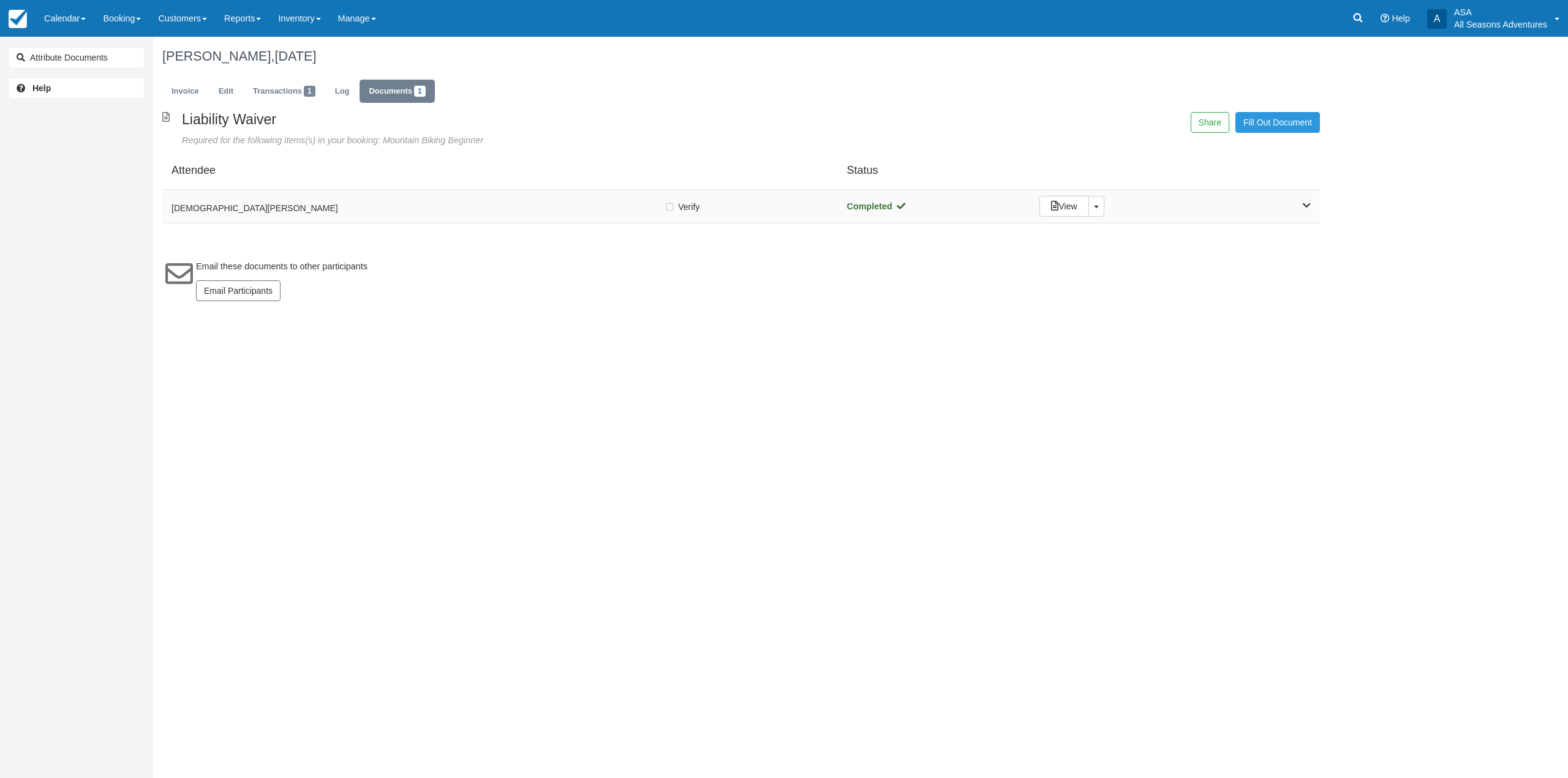
click at [417, 205] on h5 "Christianna Kretschmann" at bounding box center [417, 209] width 492 height 10
